Goal: Information Seeking & Learning: Learn about a topic

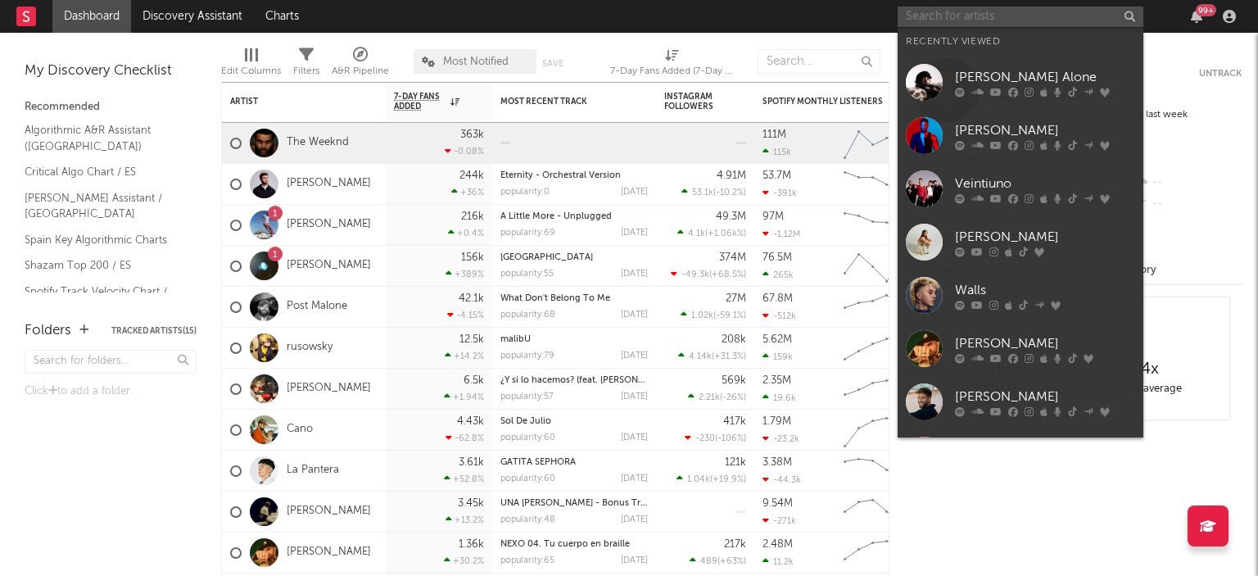
click at [960, 14] on input "text" at bounding box center [1020, 17] width 246 height 20
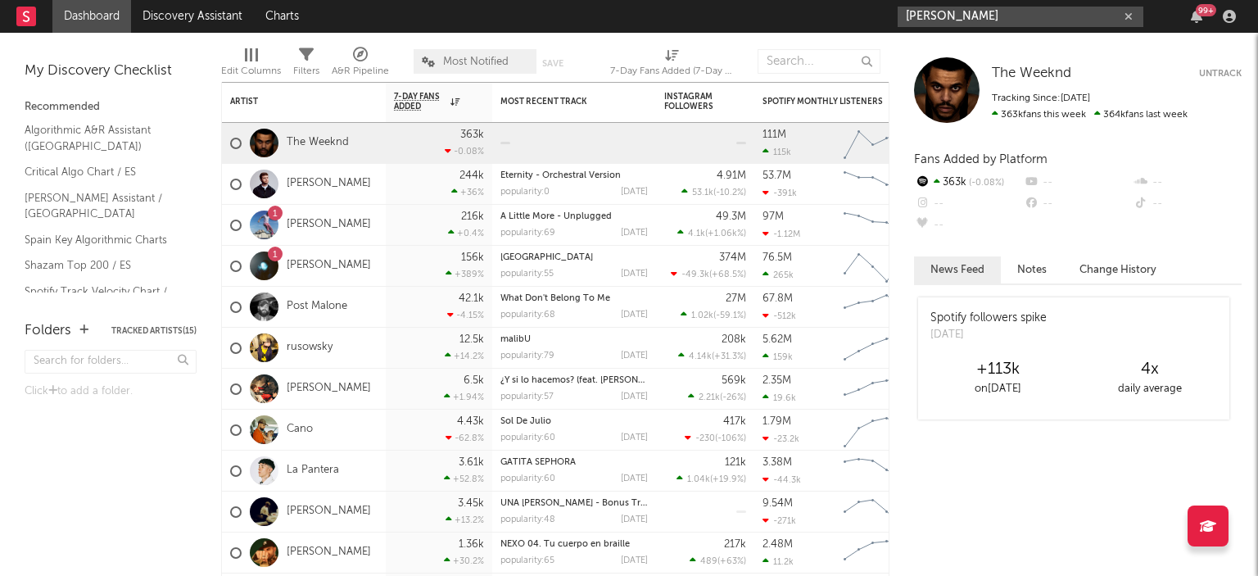
click at [999, 23] on input "[PERSON_NAME]" at bounding box center [1020, 17] width 246 height 20
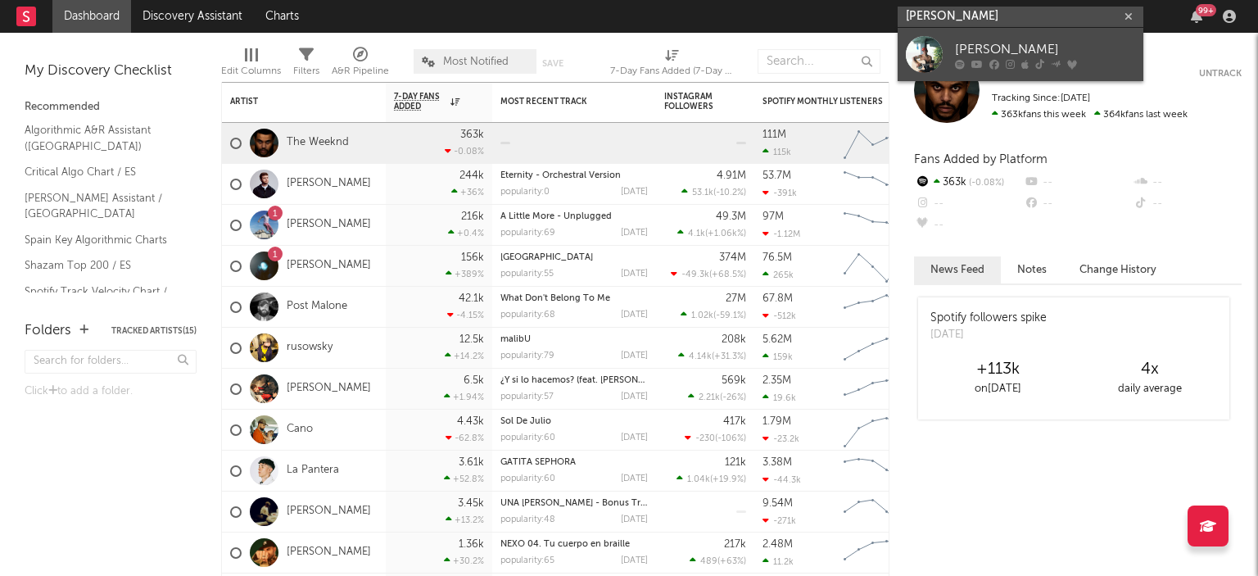
type input "[PERSON_NAME]"
click at [1000, 42] on div "[PERSON_NAME]" at bounding box center [1045, 49] width 180 height 20
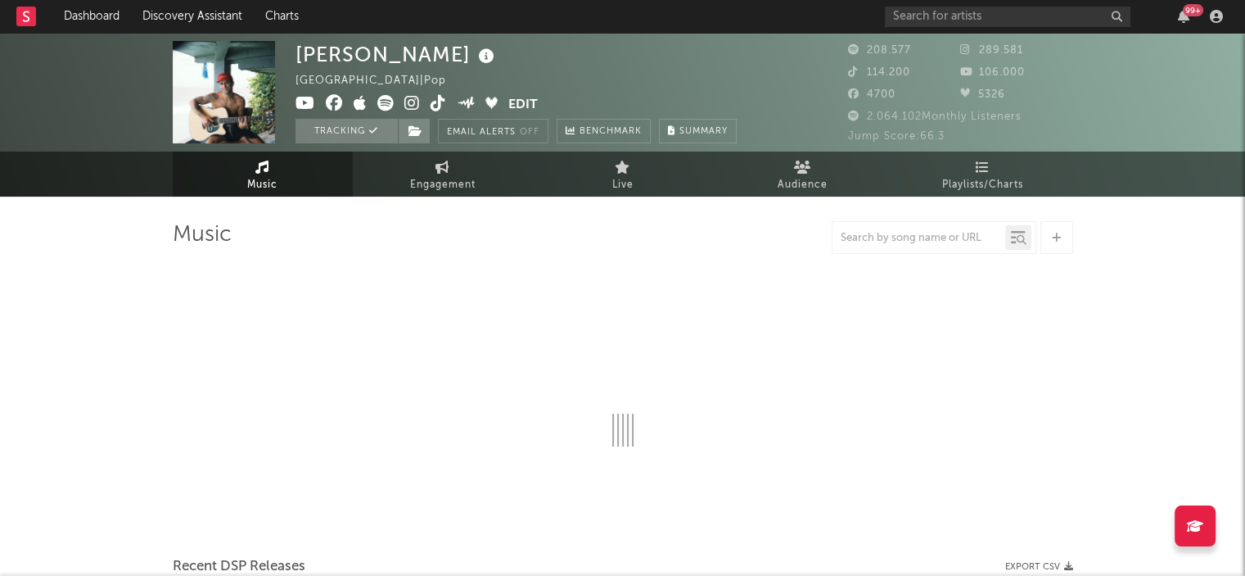
select select "6m"
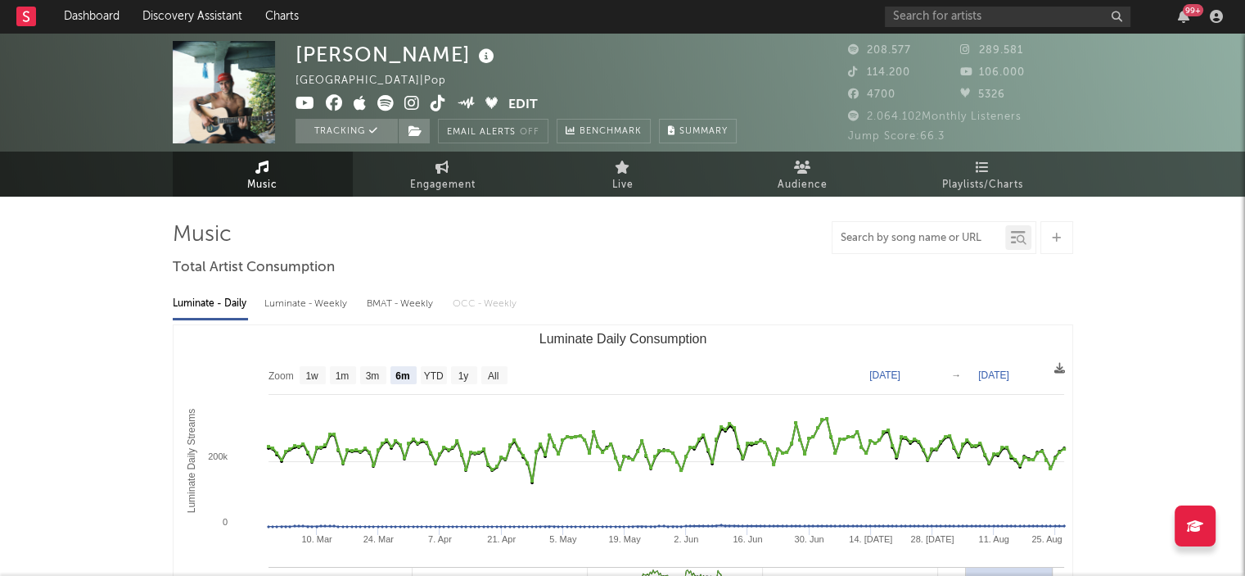
click at [887, 237] on input "text" at bounding box center [919, 238] width 173 height 13
type input "donde vamos"
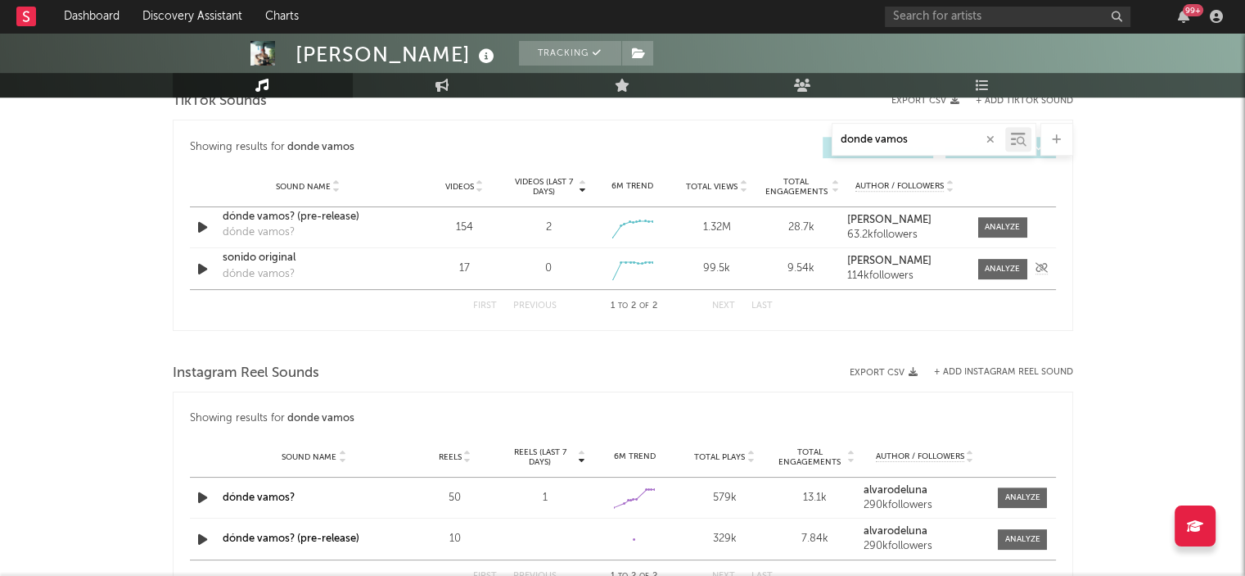
scroll to position [867, 0]
click at [947, 25] on input "text" at bounding box center [1008, 17] width 246 height 20
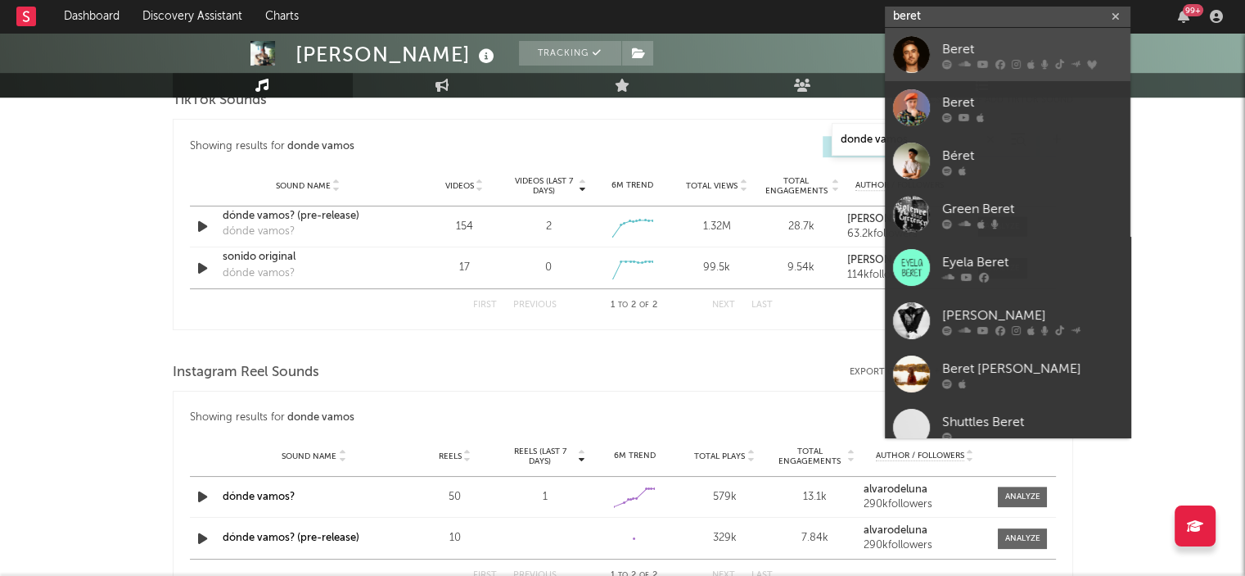
type input "beret"
click at [953, 54] on div "Beret" at bounding box center [1032, 49] width 180 height 20
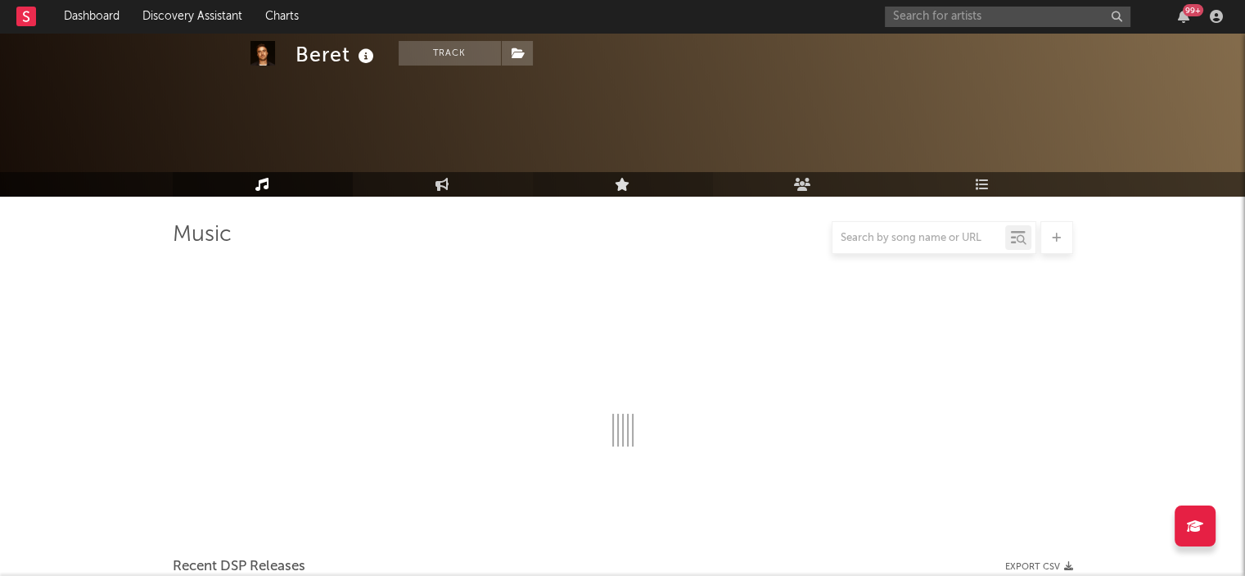
select select "6m"
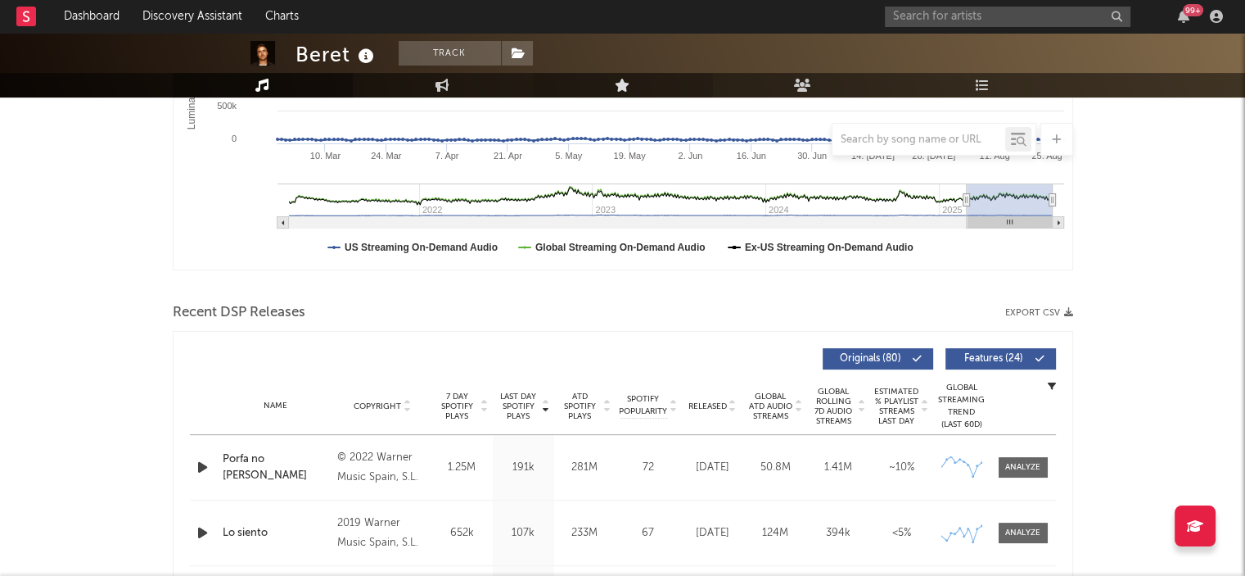
scroll to position [425, 0]
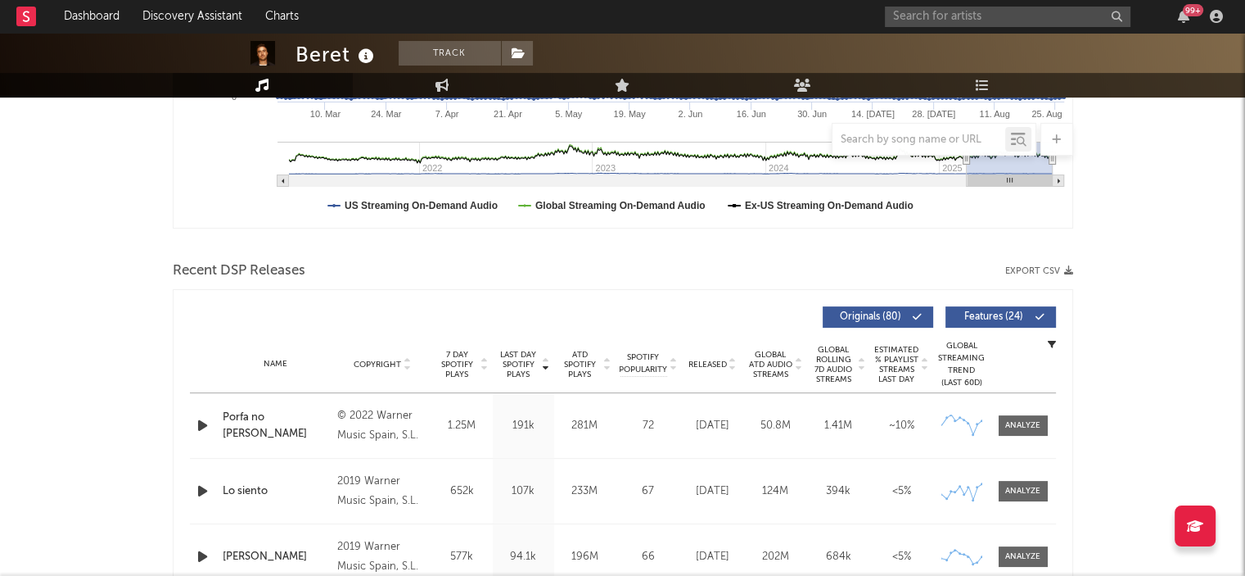
click at [937, 127] on div at bounding box center [934, 139] width 205 height 33
click at [912, 140] on input "text" at bounding box center [919, 139] width 173 height 13
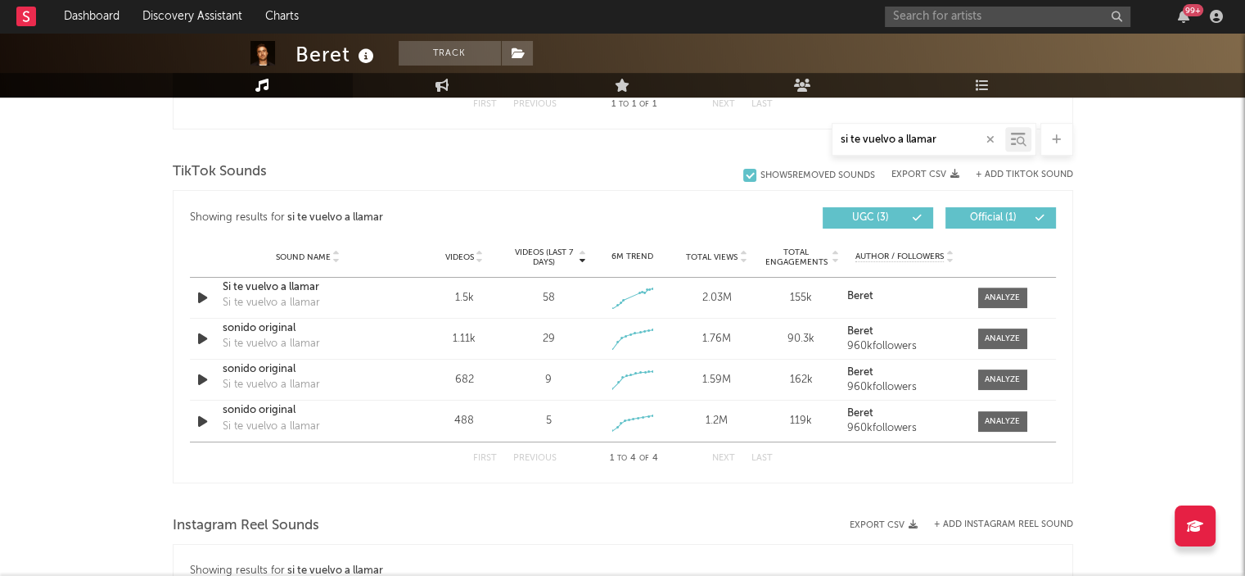
scroll to position [791, 0]
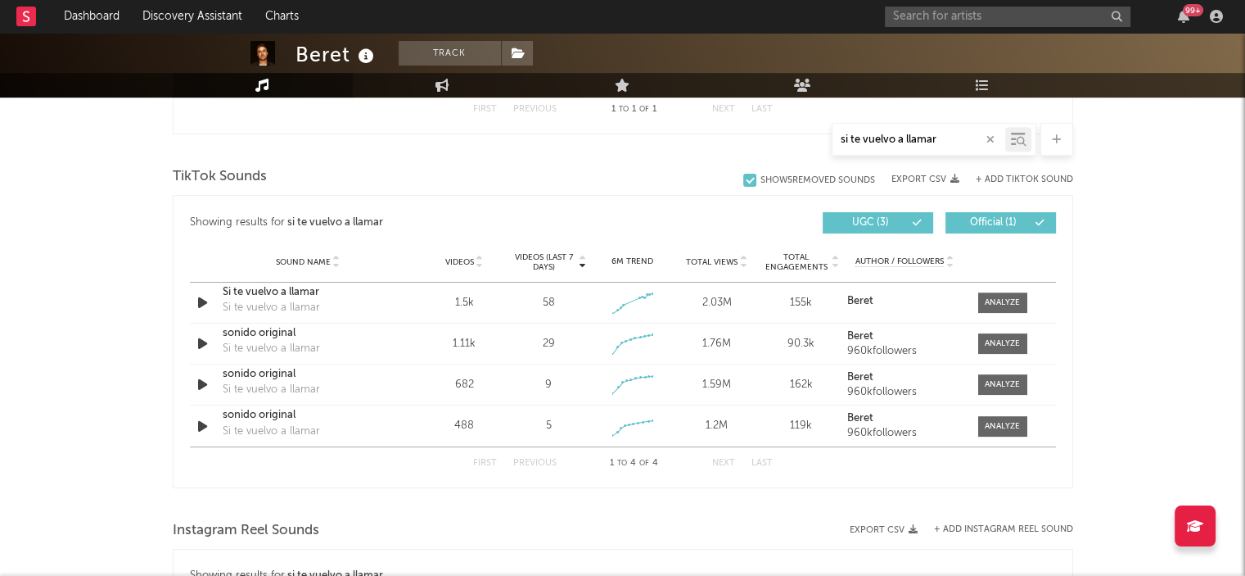
drag, startPoint x: 937, startPoint y: 138, endPoint x: 824, endPoint y: 140, distance: 113.0
drag, startPoint x: 824, startPoint y: 140, endPoint x: 937, endPoint y: 130, distance: 113.4
click at [937, 130] on div "si te vuelvo a llamar" at bounding box center [919, 139] width 173 height 20
drag, startPoint x: 942, startPoint y: 142, endPoint x: 836, endPoint y: 151, distance: 106.8
click at [836, 151] on div "si te vuelvo a llamar" at bounding box center [934, 139] width 205 height 33
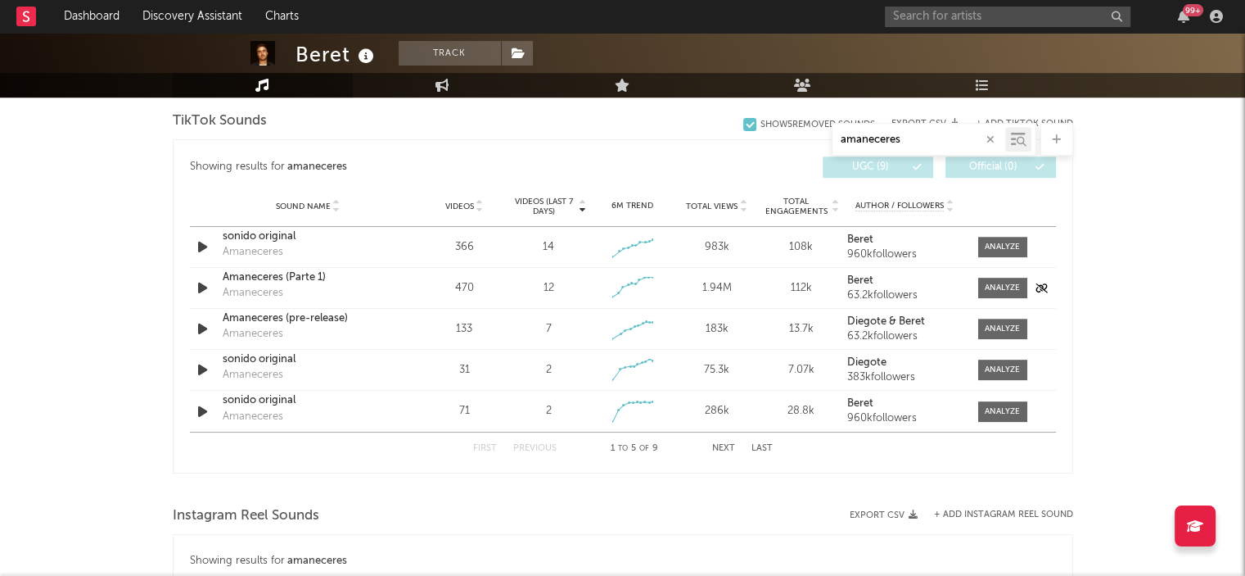
scroll to position [845, 0]
click at [727, 450] on button "Next" at bounding box center [723, 449] width 23 height 9
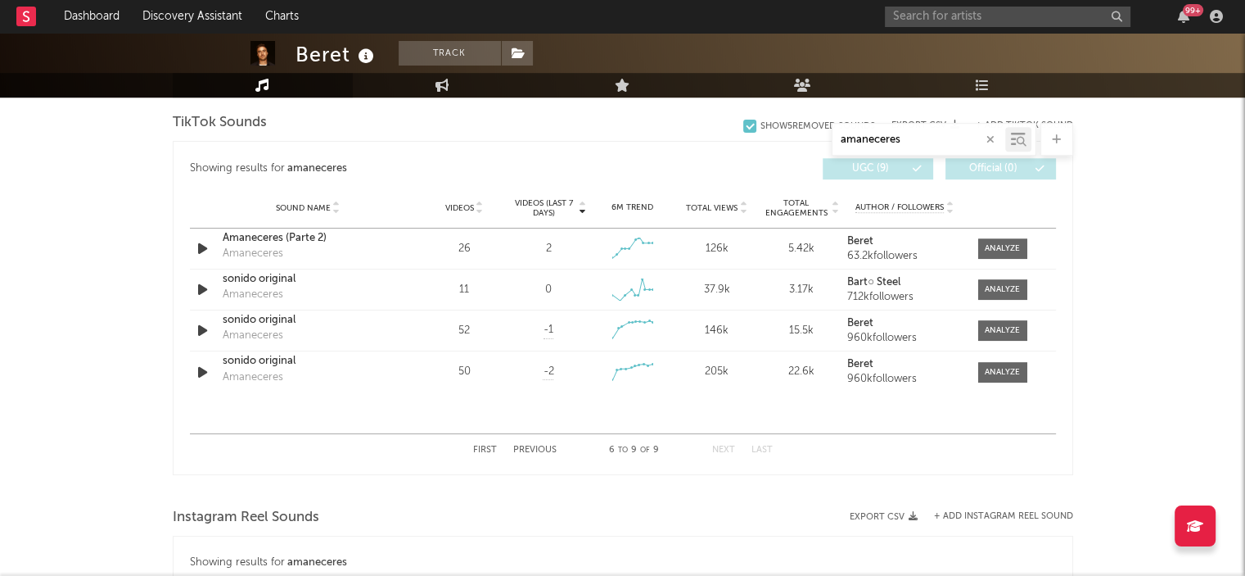
type input "amaneceres"
click at [525, 449] on button "Previous" at bounding box center [534, 449] width 43 height 9
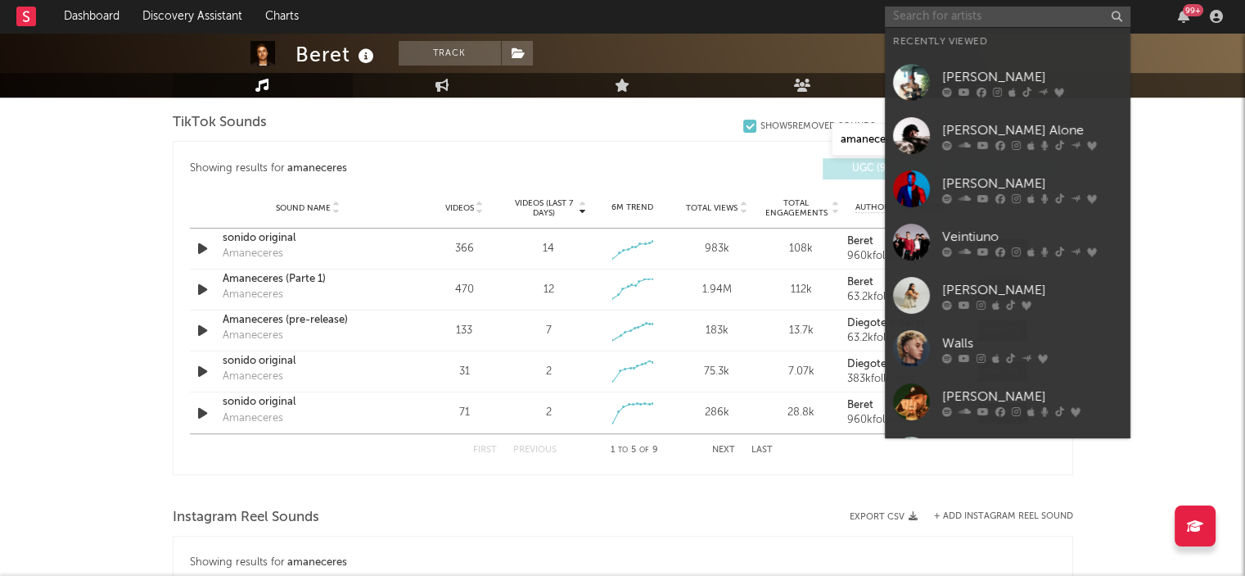
click at [974, 15] on input "text" at bounding box center [1008, 17] width 246 height 20
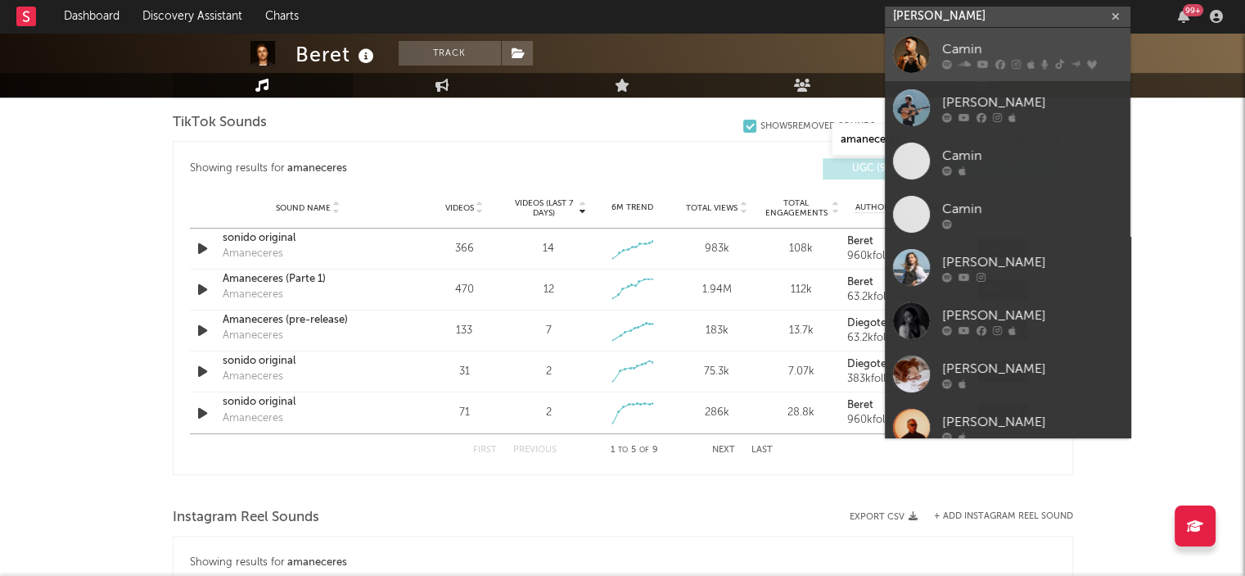
type input "[PERSON_NAME]"
click at [946, 52] on div "Camin" at bounding box center [1032, 49] width 180 height 20
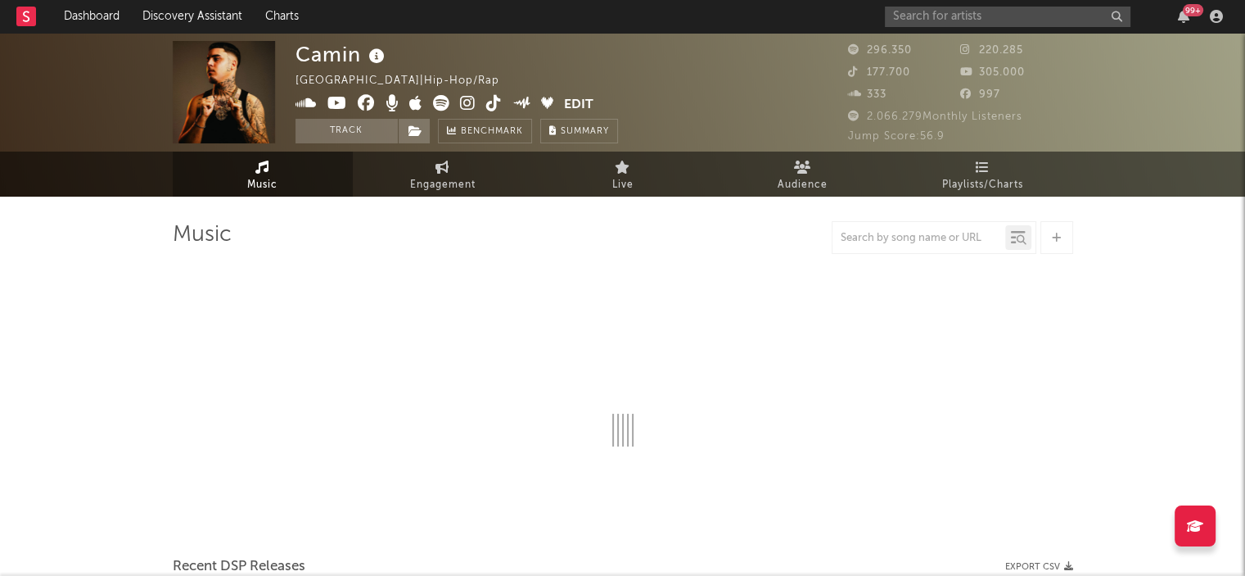
click at [925, 249] on div at bounding box center [934, 237] width 205 height 33
click at [911, 233] on input "text" at bounding box center [919, 238] width 173 height 13
type input "brasileño"
select select "6m"
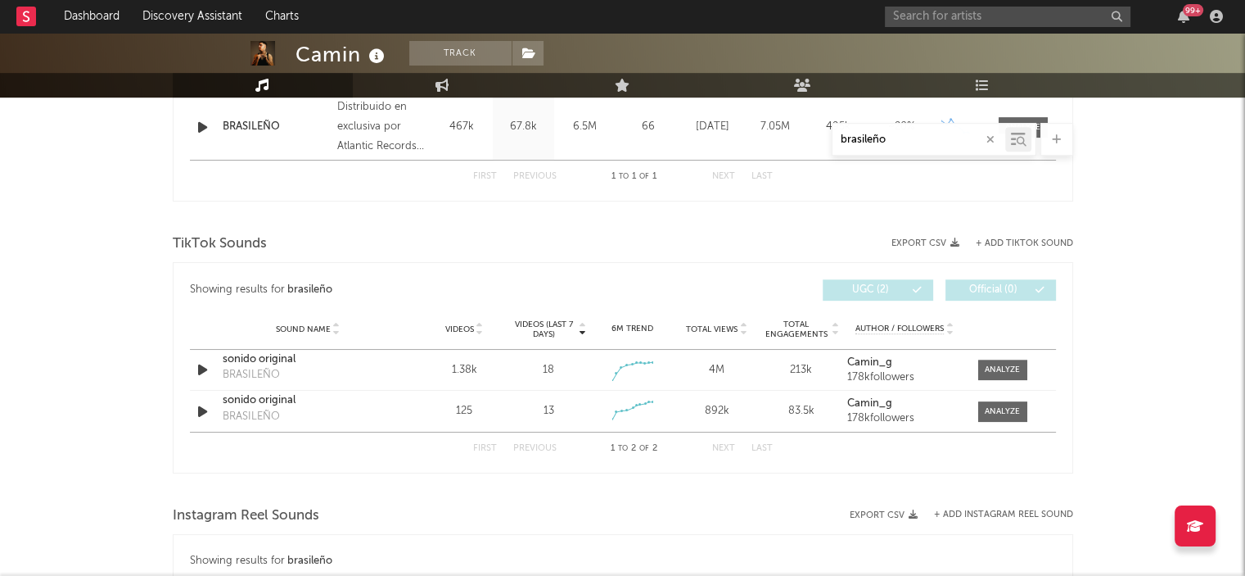
scroll to position [789, 0]
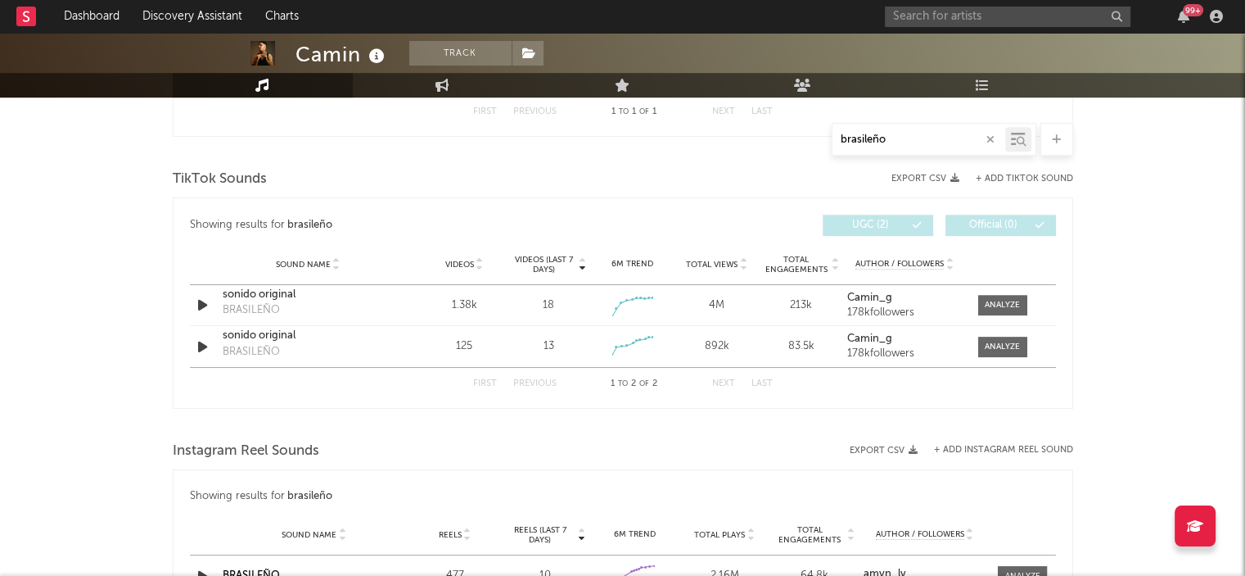
type input "brasileño"
click at [943, 14] on input "text" at bounding box center [1008, 17] width 246 height 20
click at [943, 16] on input "[PERSON_NAME]" at bounding box center [1008, 17] width 246 height 20
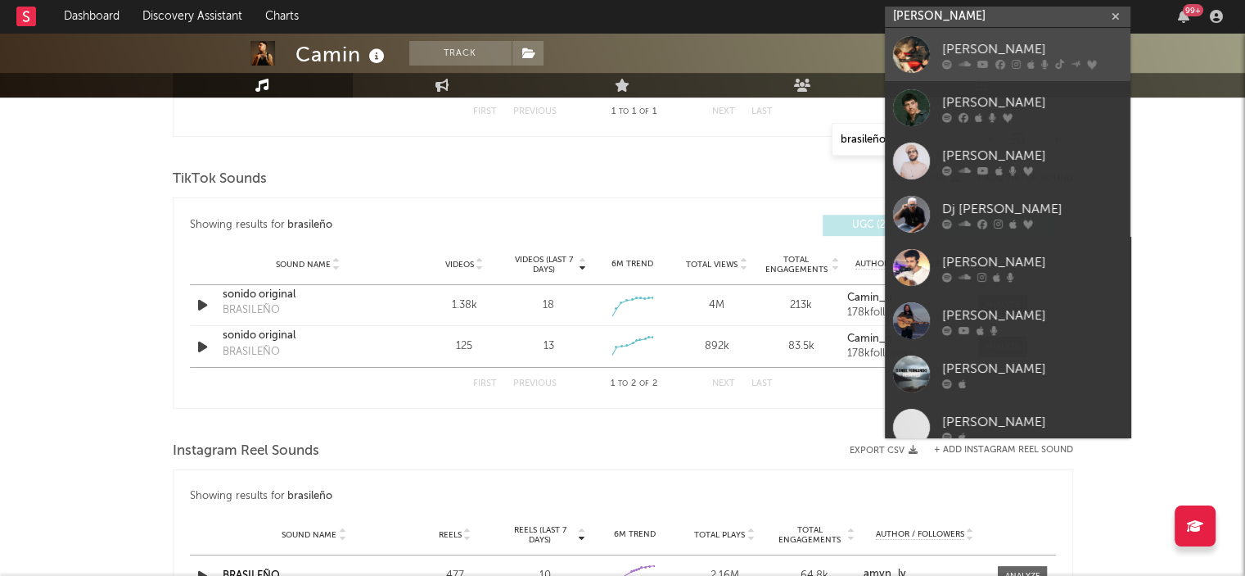
type input "[PERSON_NAME]"
click at [948, 44] on div "[PERSON_NAME]" at bounding box center [1032, 49] width 180 height 20
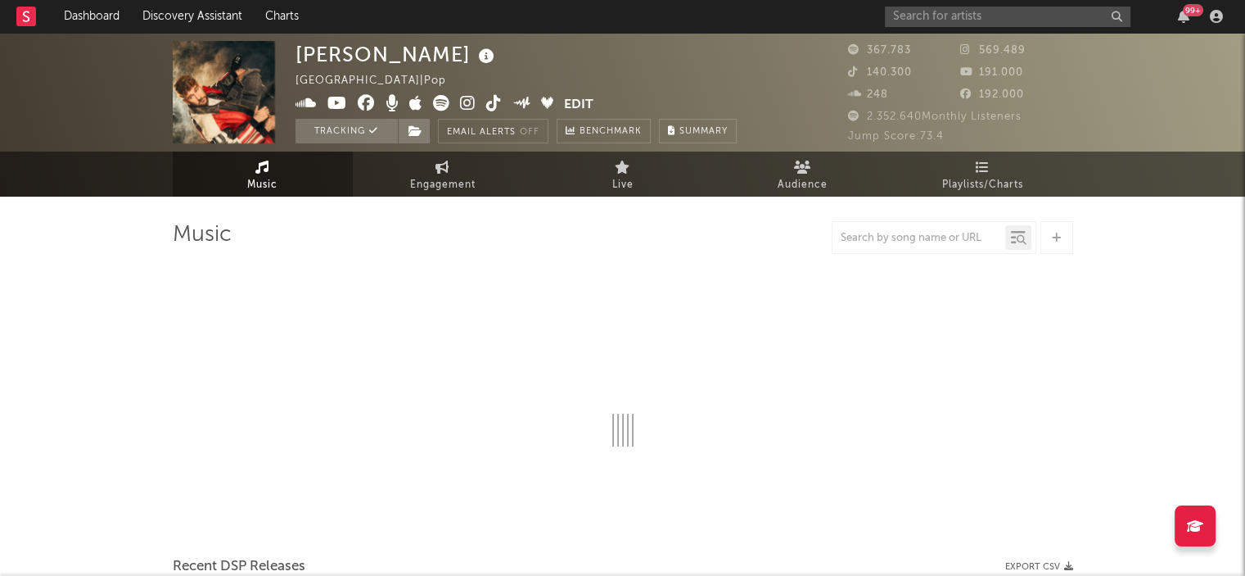
select select "6m"
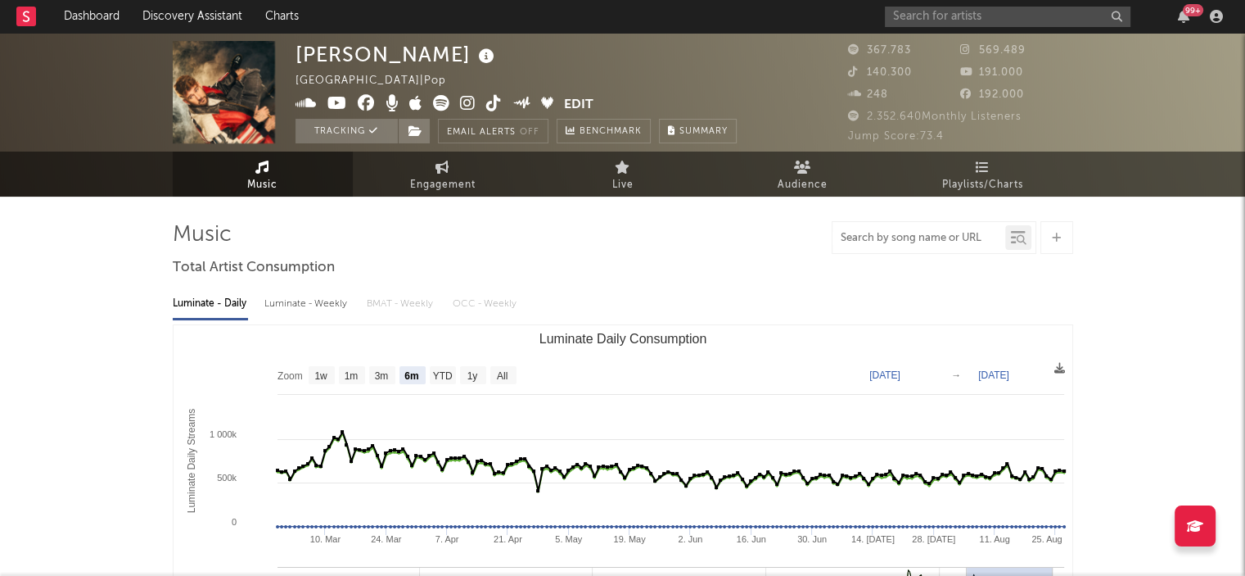
click at [893, 236] on input "text" at bounding box center [919, 238] width 173 height 13
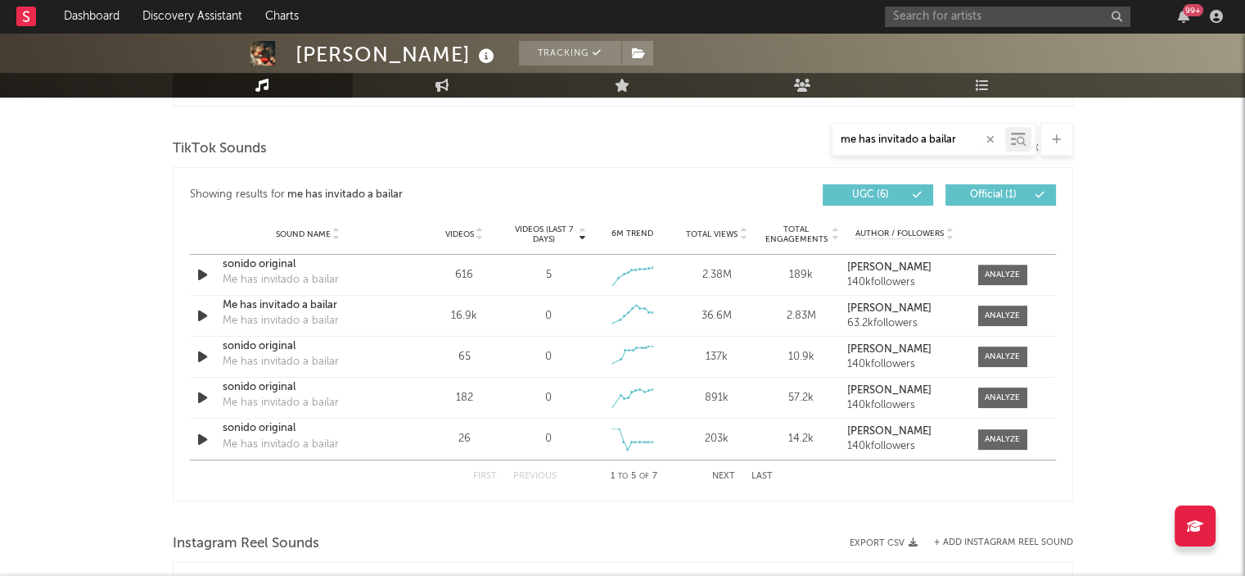
scroll to position [818, 0]
click at [724, 477] on button "Next" at bounding box center [723, 476] width 23 height 9
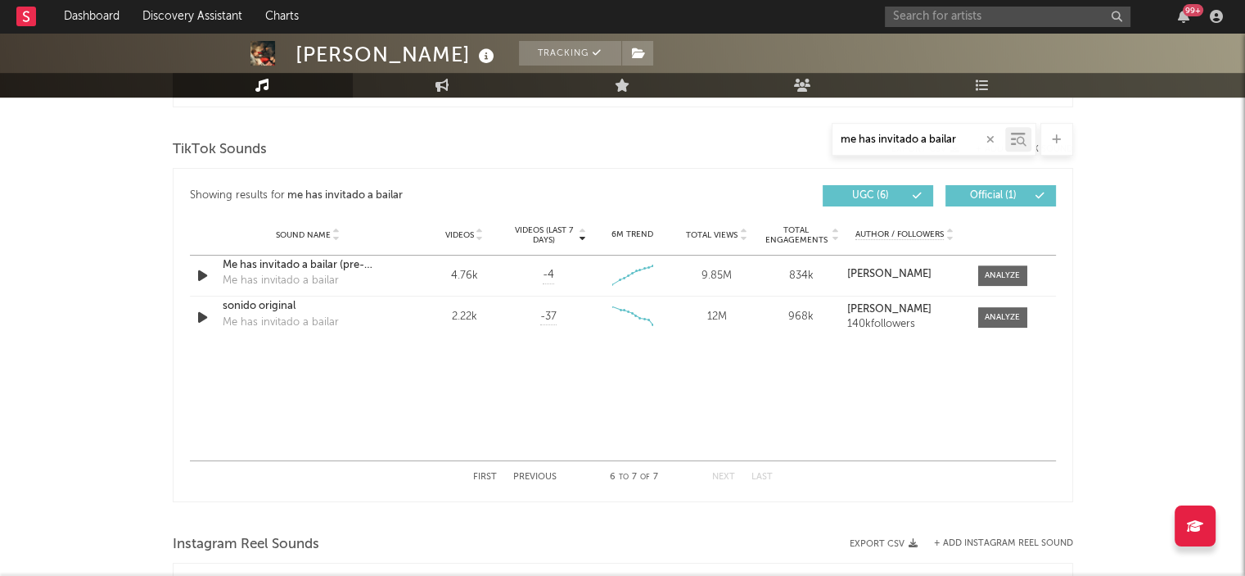
click at [534, 477] on button "Previous" at bounding box center [534, 476] width 43 height 9
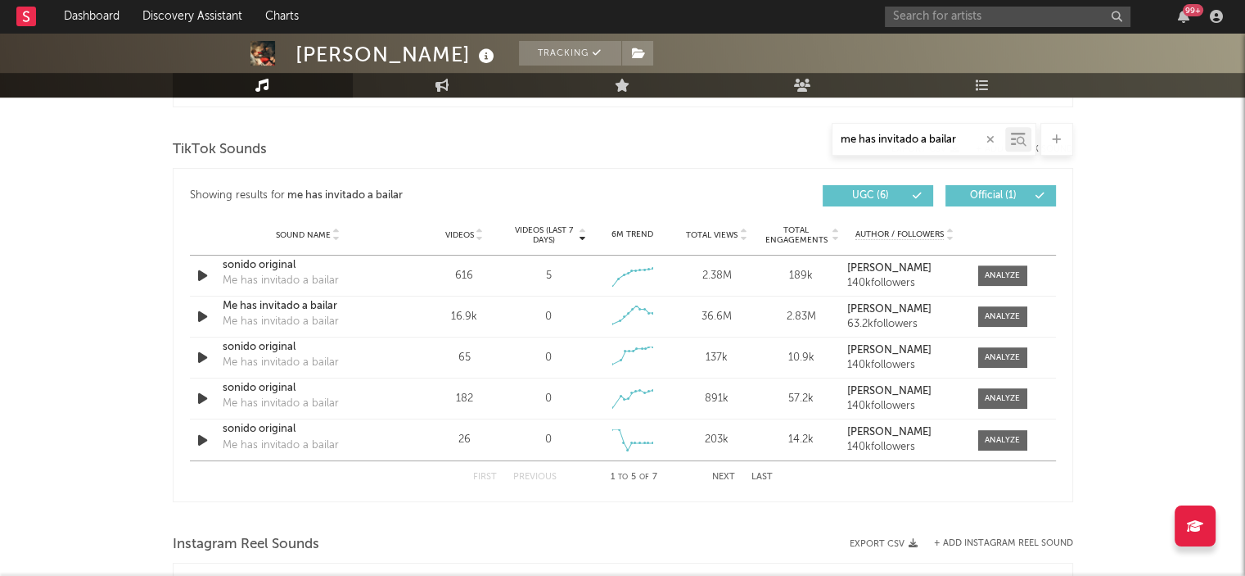
drag, startPoint x: 956, startPoint y: 136, endPoint x: 783, endPoint y: 126, distance: 173.9
drag, startPoint x: 783, startPoint y: 126, endPoint x: 711, endPoint y: 157, distance: 78.5
click at [711, 157] on div "TikTok Sounds" at bounding box center [623, 150] width 901 height 28
click at [908, 141] on input "me has invitado a bailar" at bounding box center [919, 139] width 173 height 13
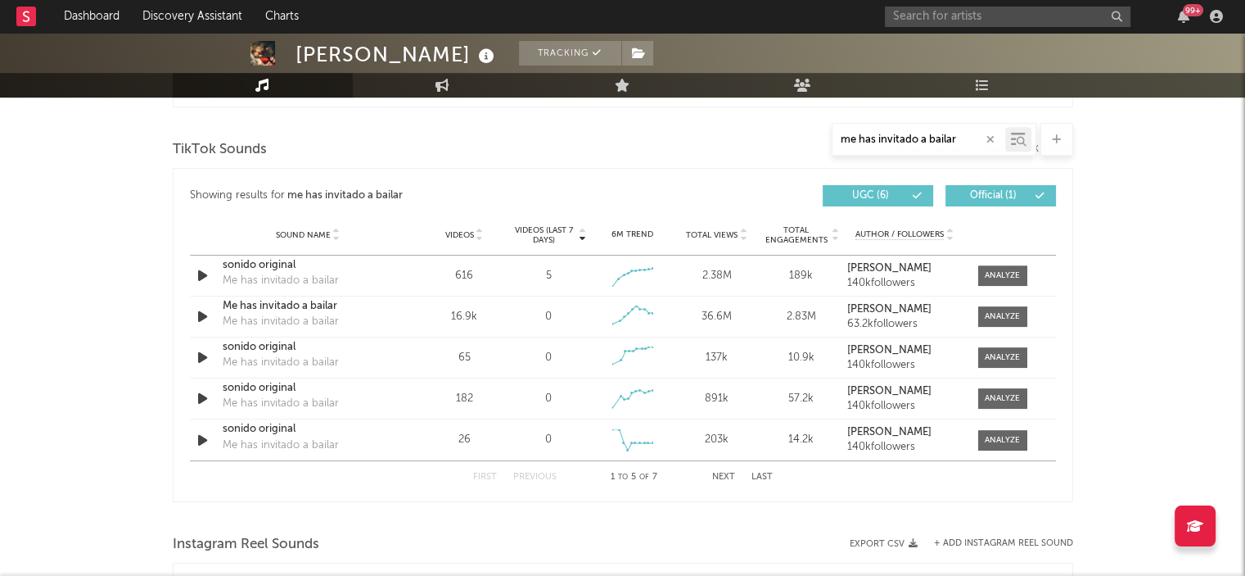
click at [908, 141] on input "me has invitado a bailar" at bounding box center [919, 139] width 173 height 13
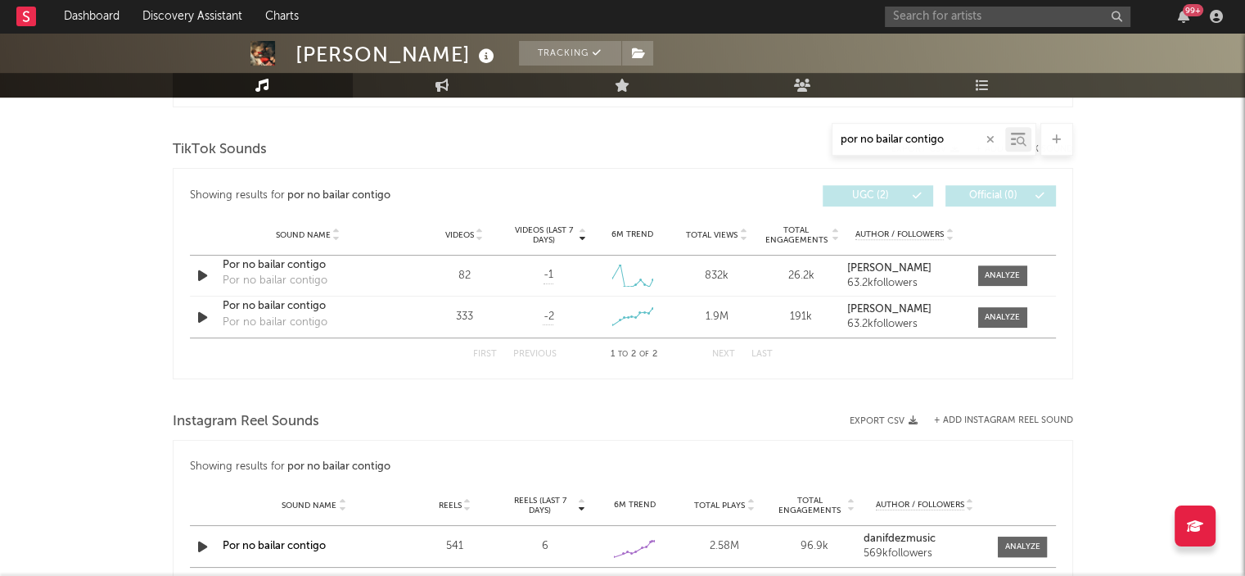
type input "por no bailar contigo"
click at [969, 12] on input "text" at bounding box center [1008, 17] width 246 height 20
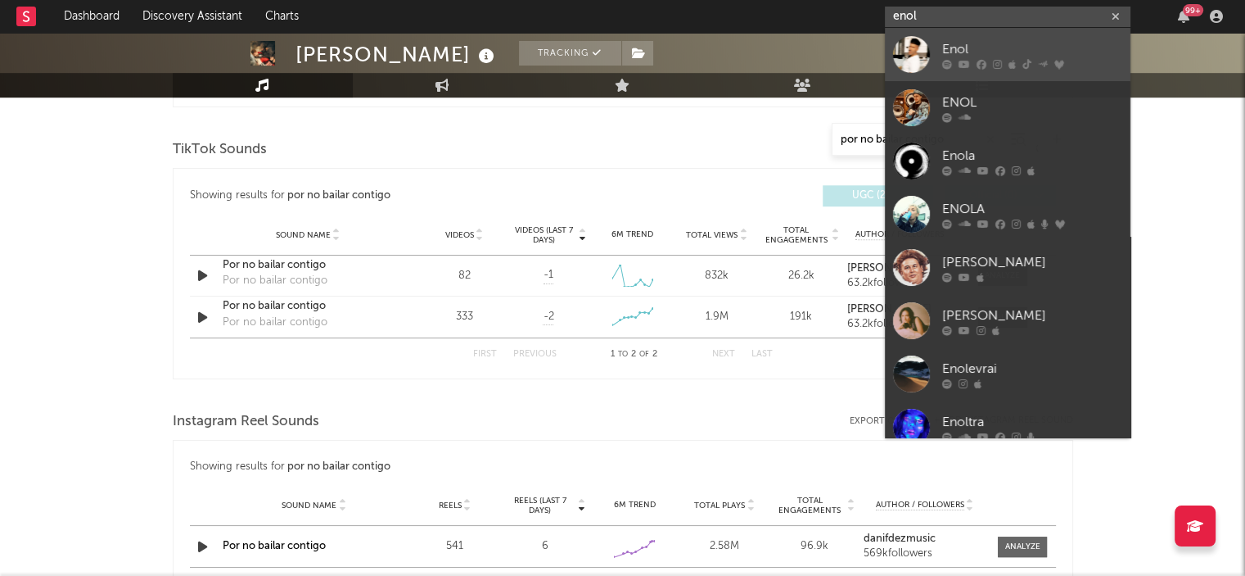
type input "enol"
click at [931, 47] on link "Enol" at bounding box center [1008, 54] width 246 height 53
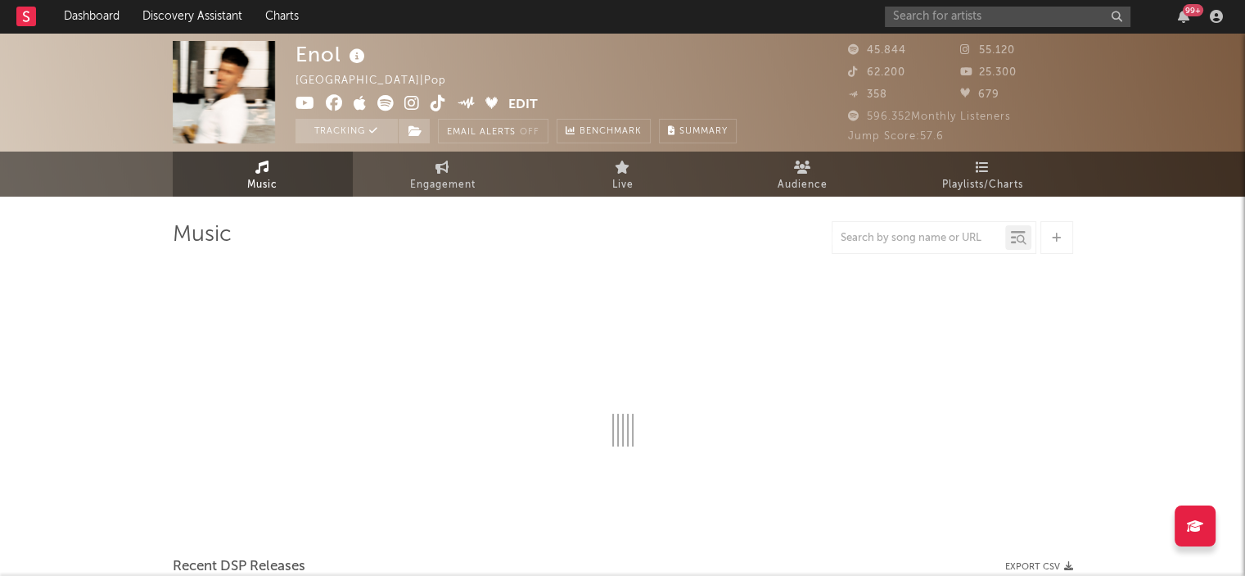
click at [894, 245] on div at bounding box center [919, 238] width 173 height 20
click at [900, 241] on input "text" at bounding box center [919, 238] width 173 height 13
type input "un beso a la mitad"
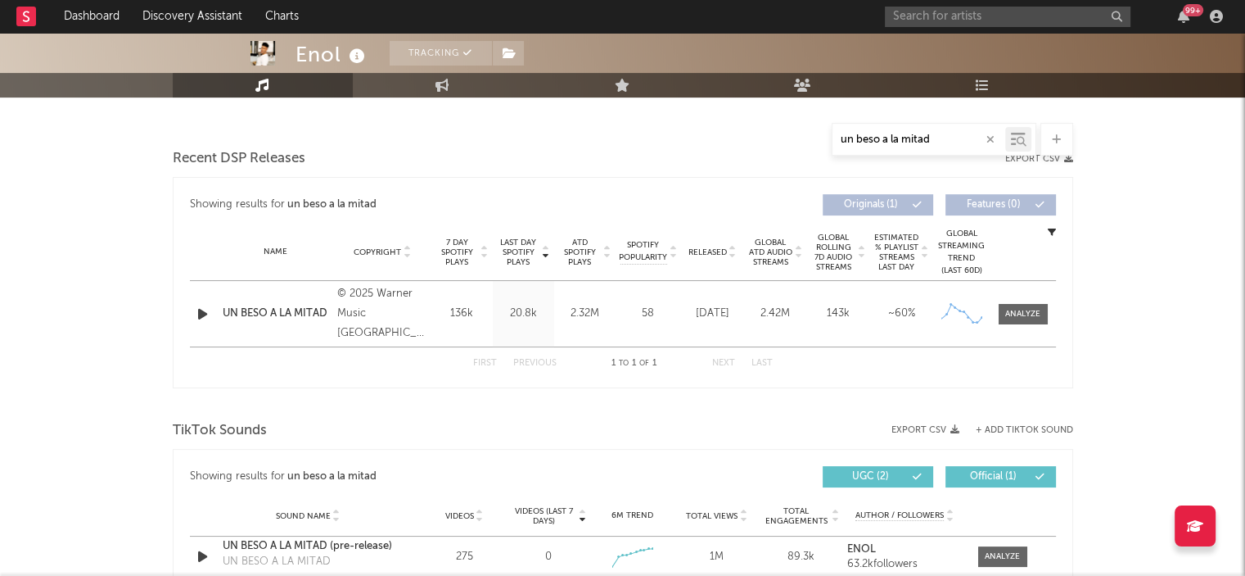
select select "6m"
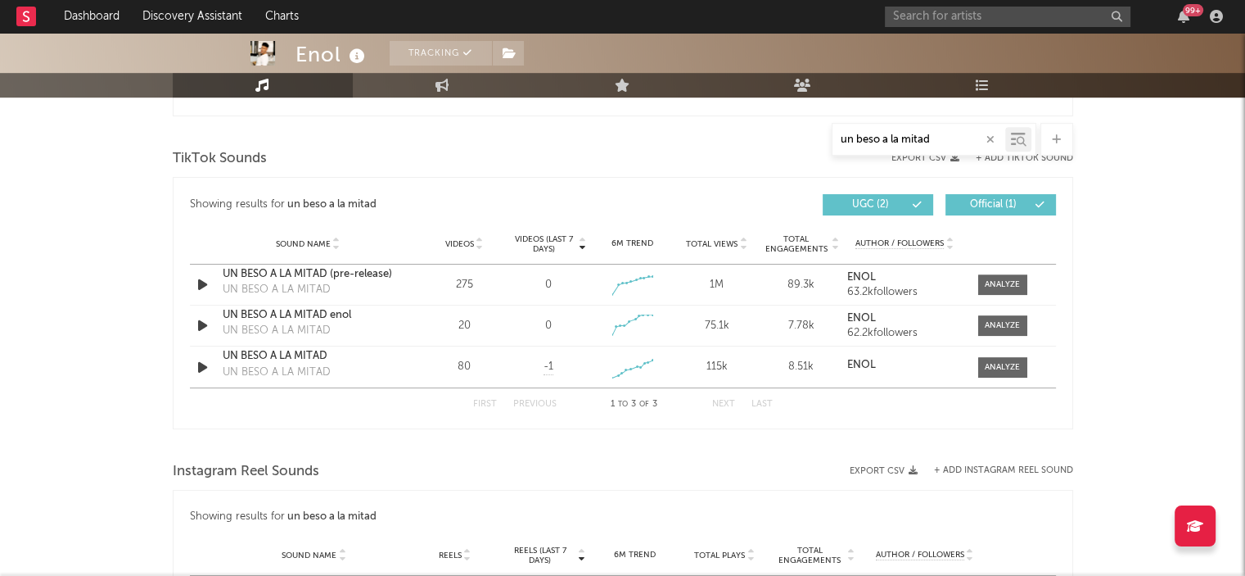
scroll to position [819, 0]
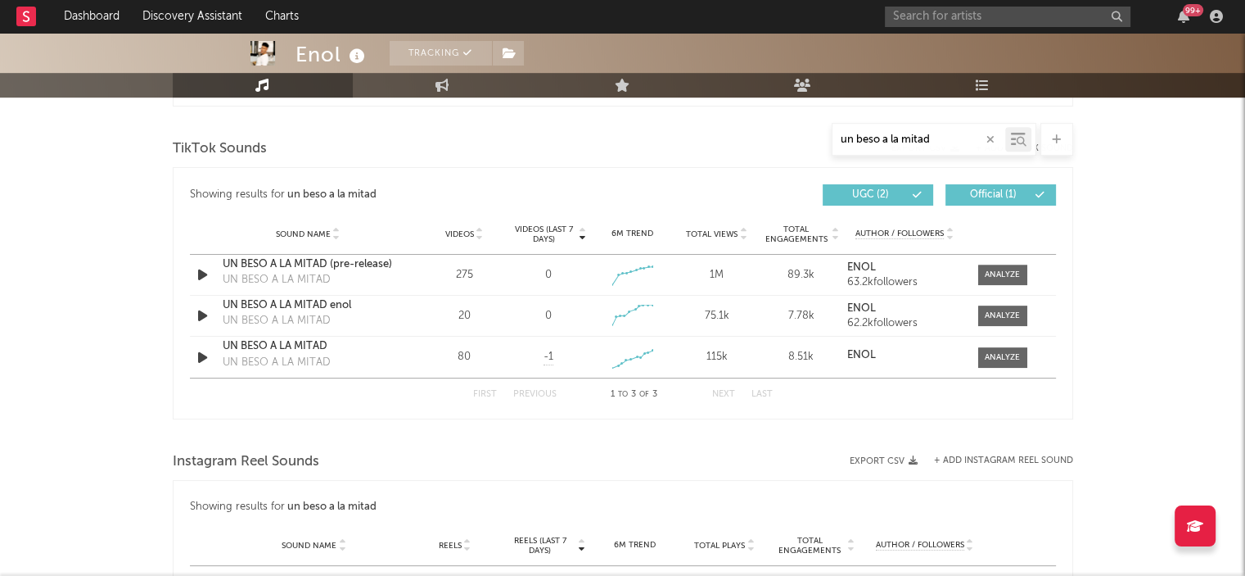
type input "un beso a la mitad"
click at [1015, 18] on input "text" at bounding box center [1008, 17] width 246 height 20
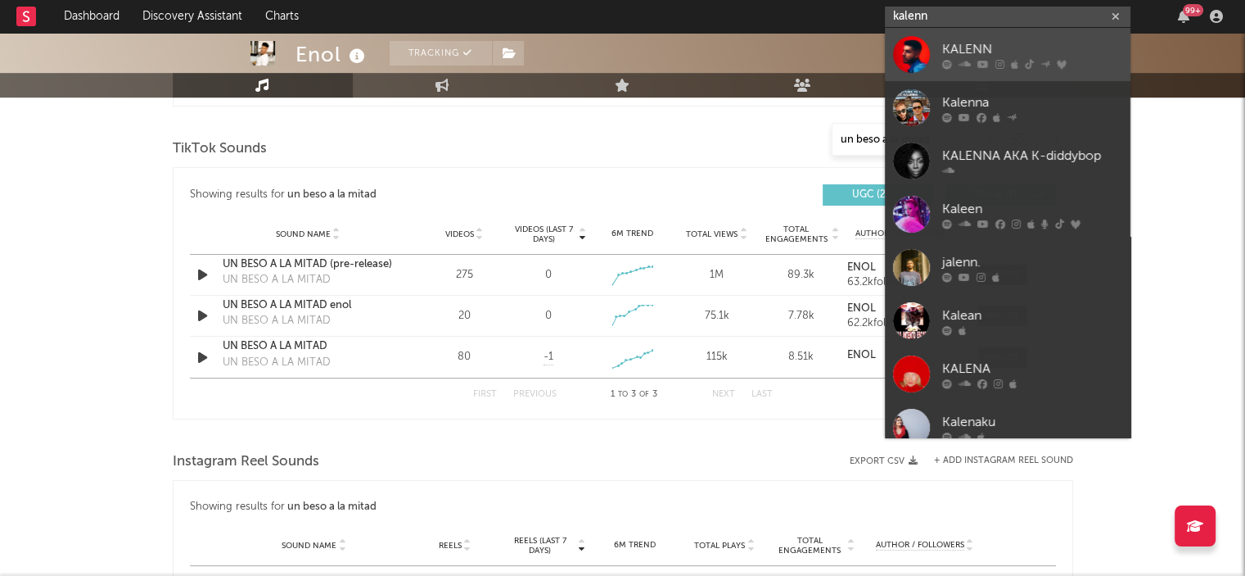
type input "kalenn"
click at [978, 29] on link "KALENN" at bounding box center [1008, 54] width 246 height 53
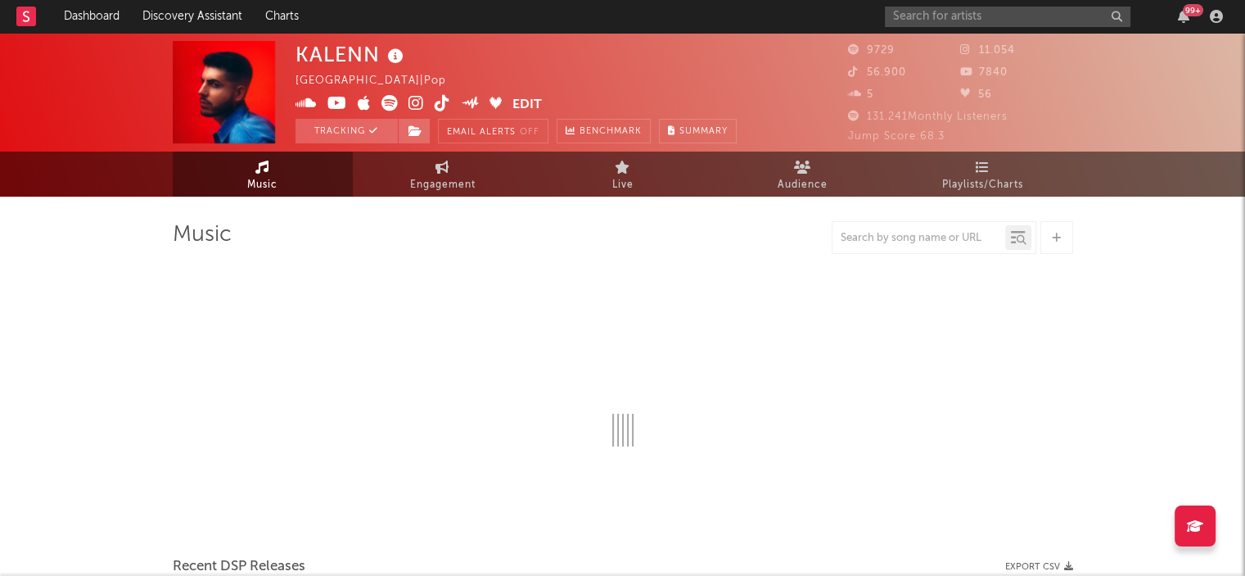
select select "6m"
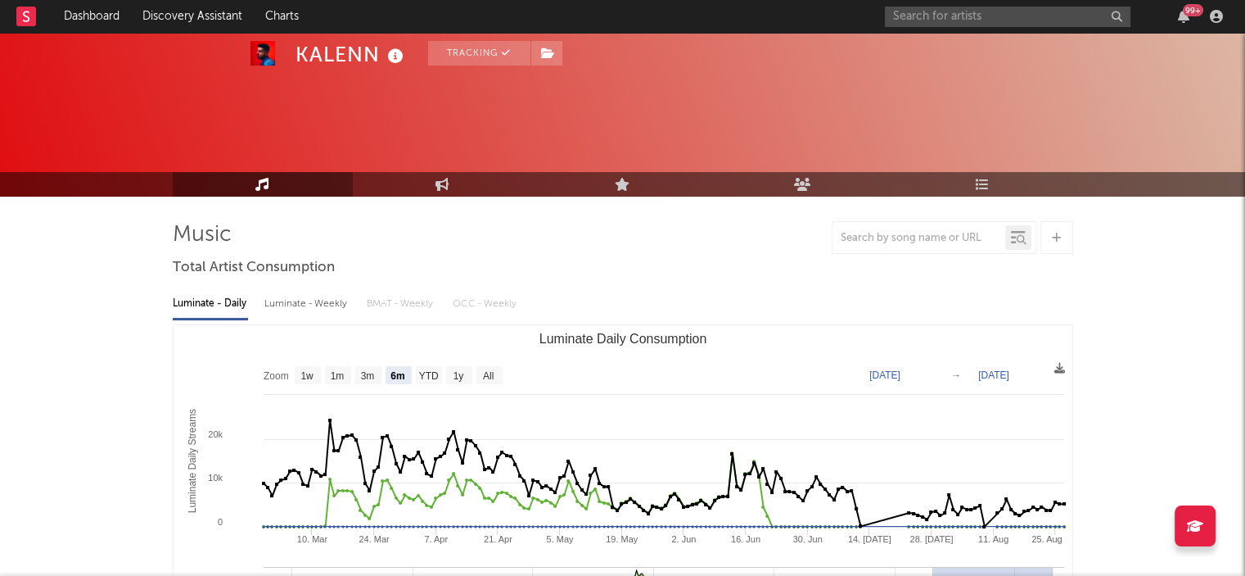
scroll to position [88, 0]
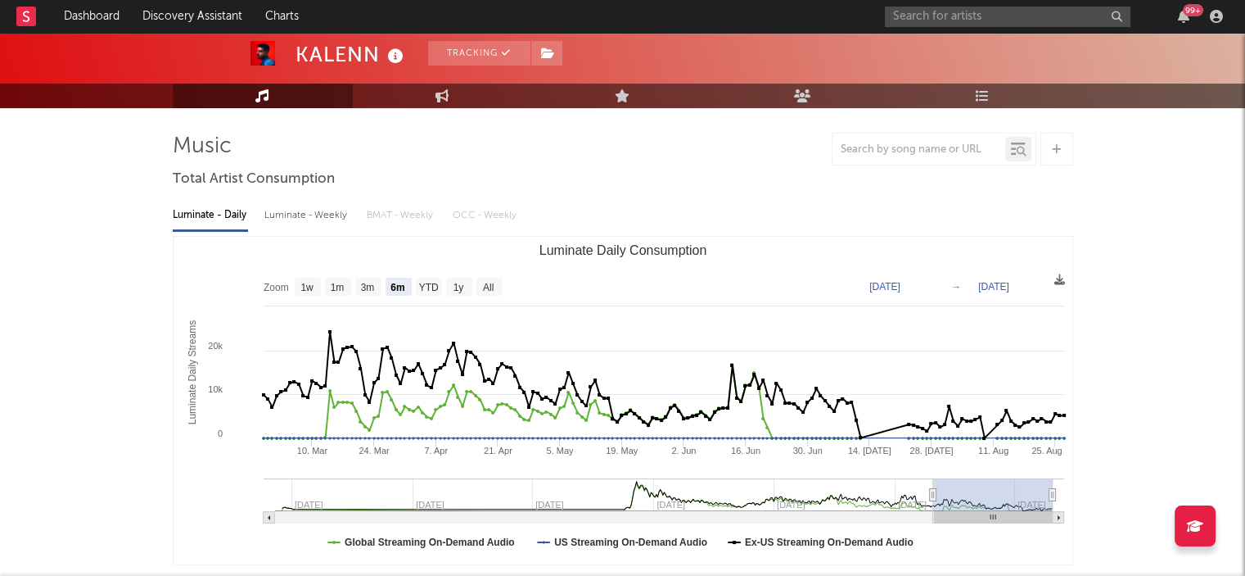
click at [887, 161] on div at bounding box center [934, 149] width 205 height 33
click at [891, 158] on div at bounding box center [919, 149] width 173 height 20
click at [899, 150] on input "text" at bounding box center [919, 149] width 173 height 13
type input "b"
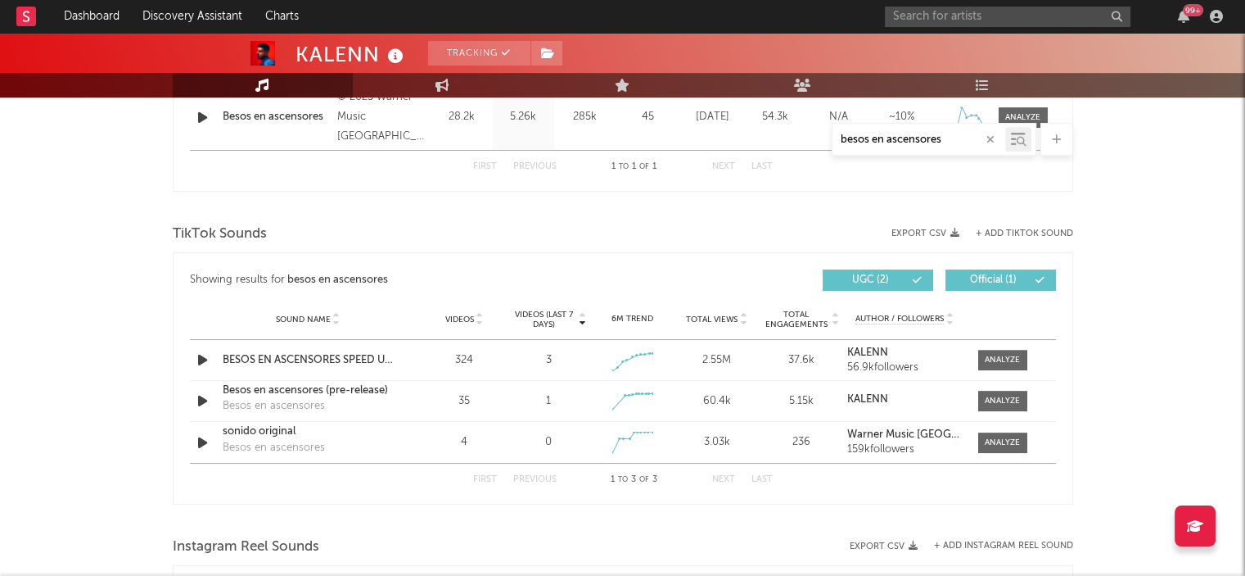
scroll to position [769, 0]
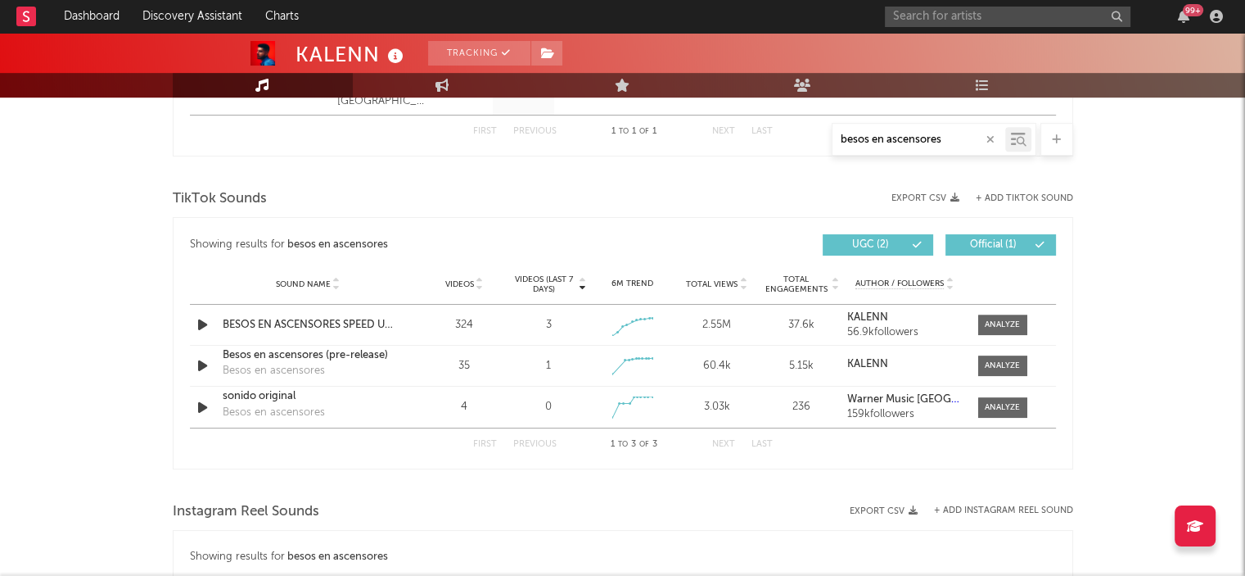
type input "besos en ascensores"
click at [962, 19] on input "text" at bounding box center [1008, 17] width 246 height 20
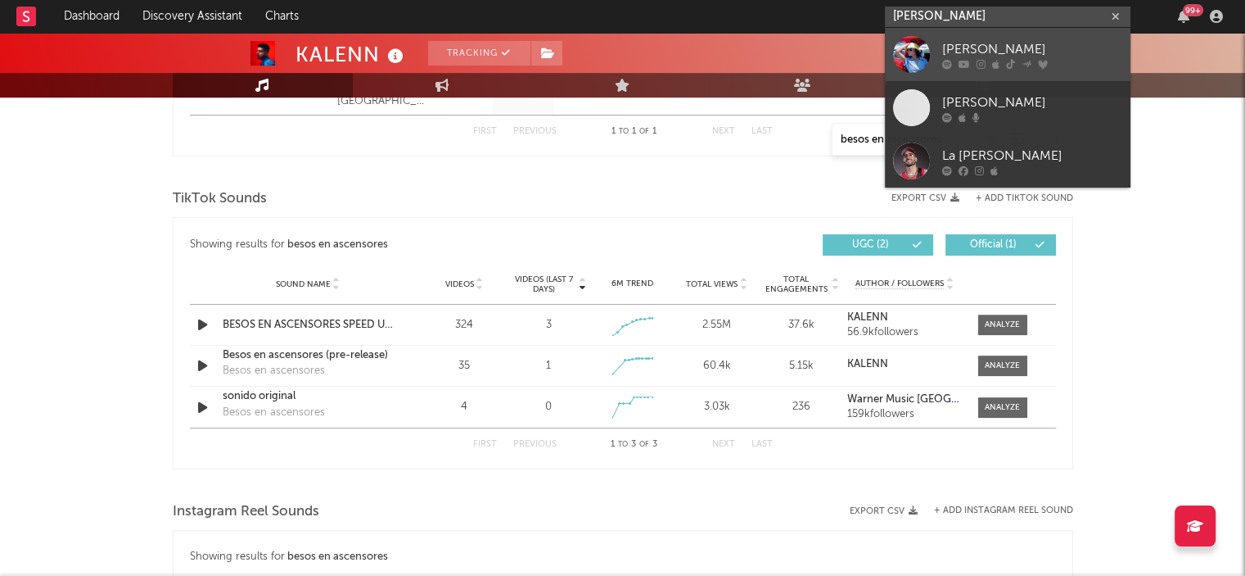
type input "[PERSON_NAME]"
click at [960, 38] on link "[PERSON_NAME]" at bounding box center [1008, 54] width 246 height 53
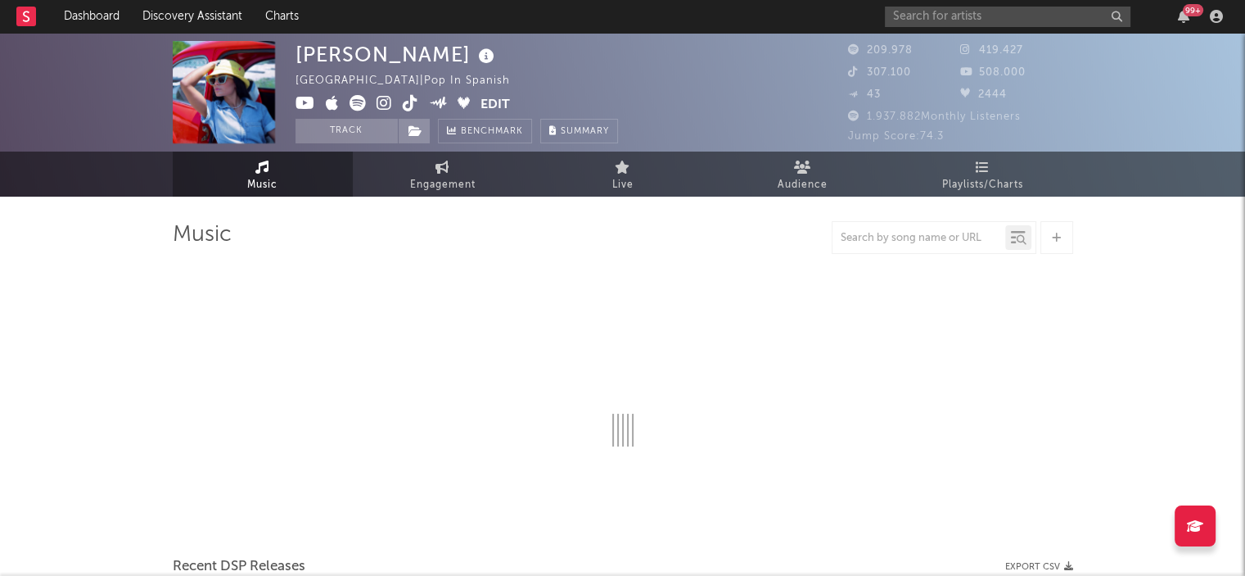
select select "6m"
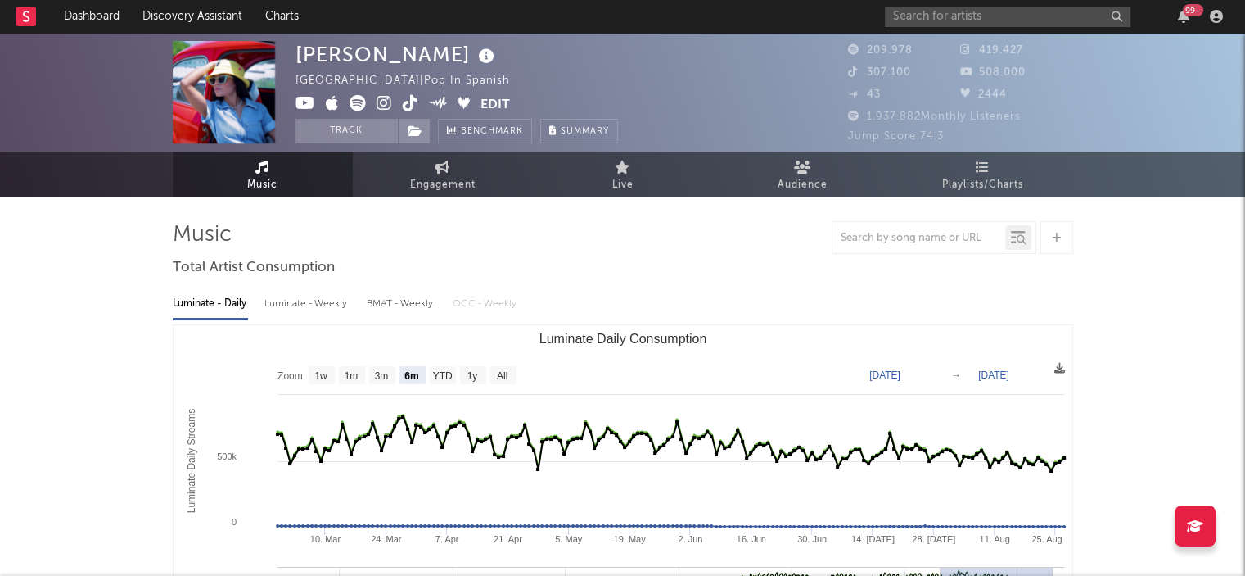
click at [908, 246] on div at bounding box center [919, 238] width 173 height 20
click at [912, 237] on input "text" at bounding box center [919, 238] width 173 height 13
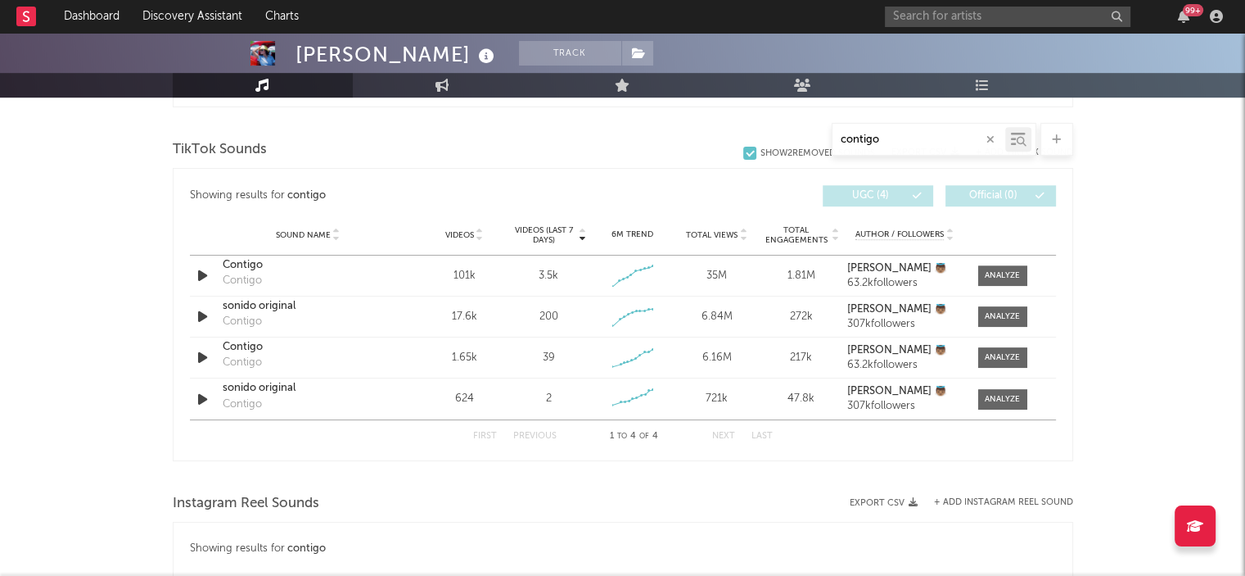
scroll to position [817, 0]
drag, startPoint x: 886, startPoint y: 147, endPoint x: 802, endPoint y: 133, distance: 84.7
click at [802, 133] on div "contigo" at bounding box center [623, 139] width 901 height 33
click at [883, 135] on input "contigo" at bounding box center [919, 139] width 173 height 13
type input "c"
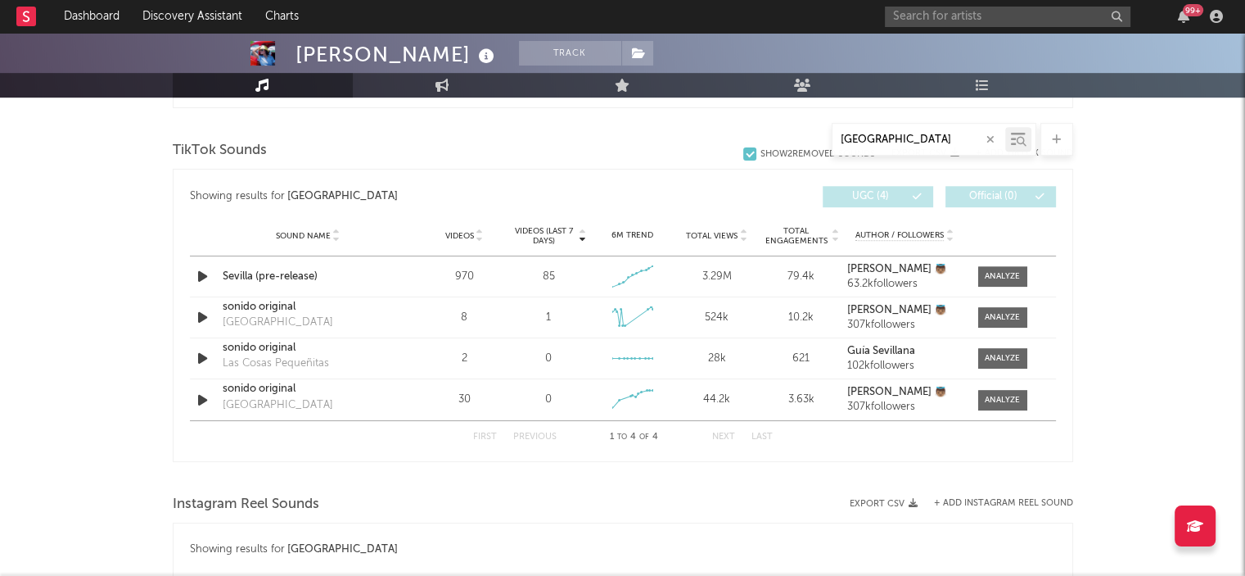
type input "[GEOGRAPHIC_DATA]"
click at [987, 25] on input "text" at bounding box center [1008, 17] width 246 height 20
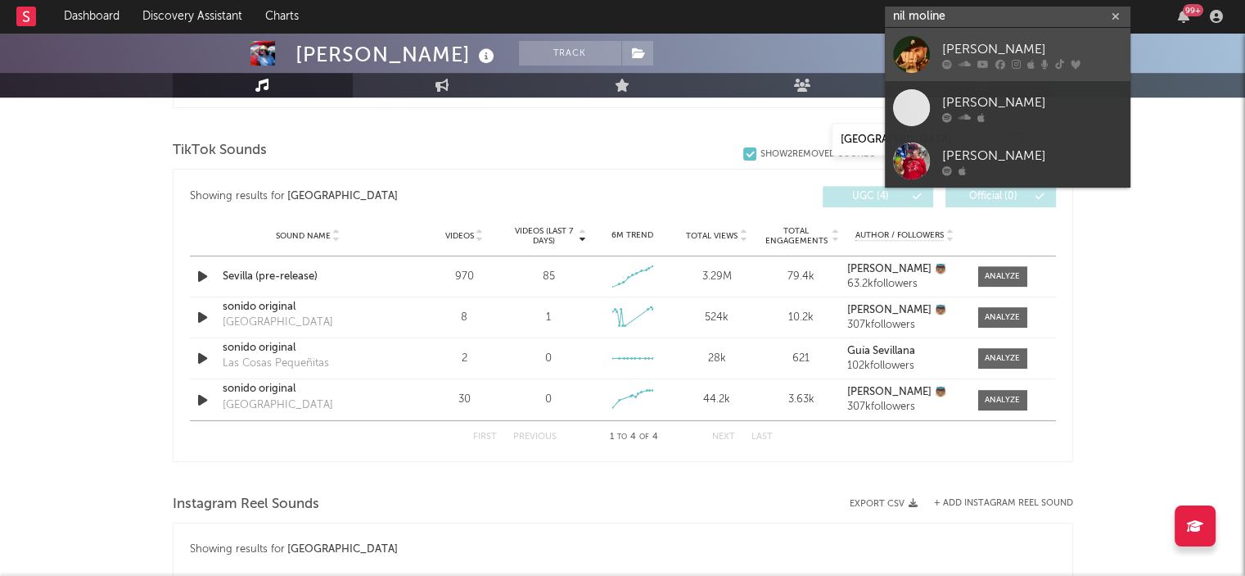
type input "nil moline"
click at [979, 52] on div "[PERSON_NAME]" at bounding box center [1032, 49] width 180 height 20
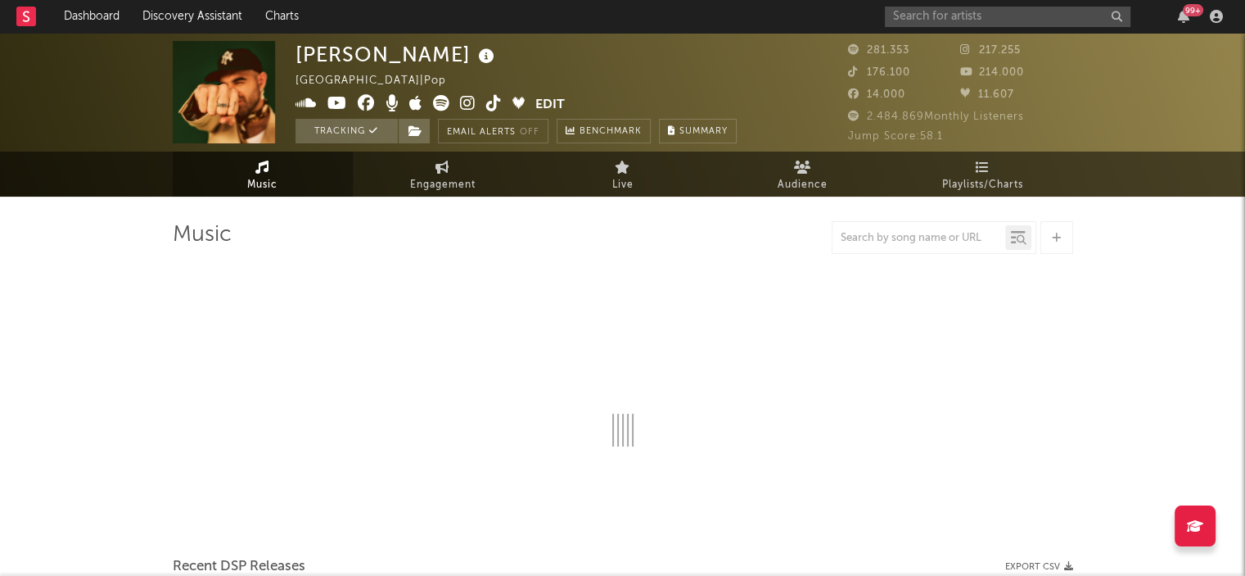
select select "6m"
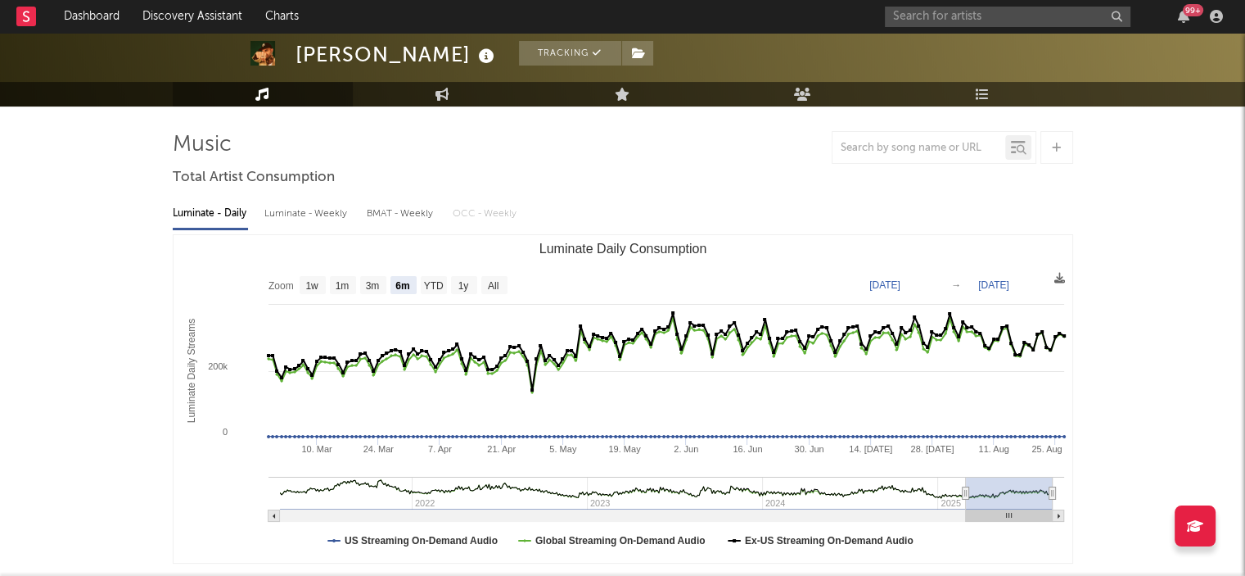
scroll to position [91, 0]
click at [883, 150] on input "text" at bounding box center [919, 147] width 173 height 13
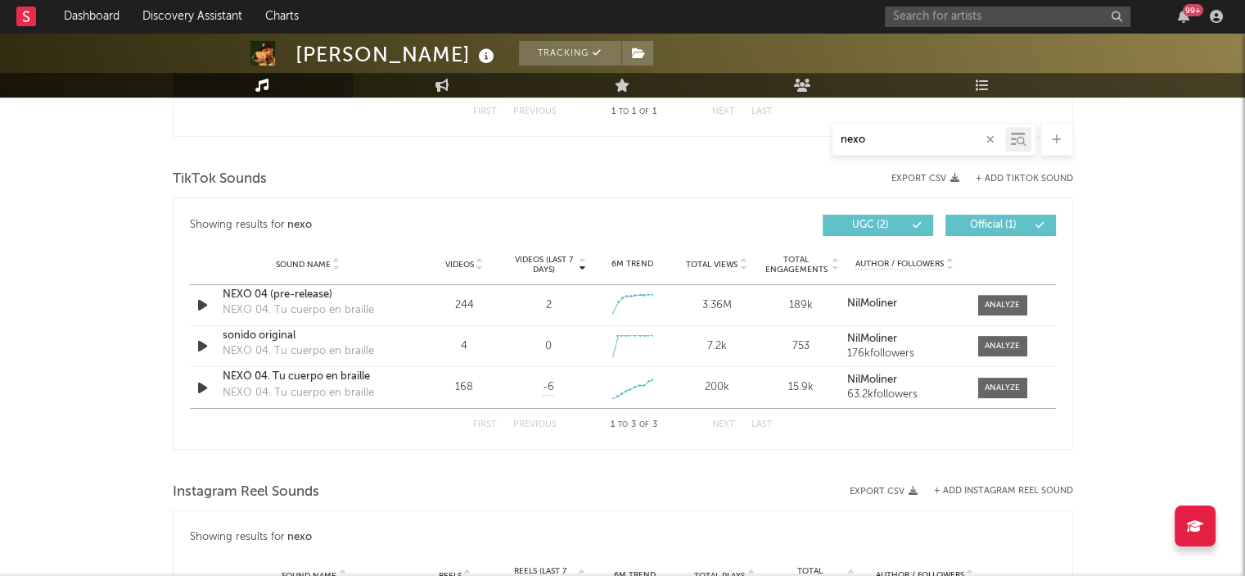
scroll to position [788, 0]
type input "nexo"
click at [943, 16] on input "text" at bounding box center [1008, 17] width 246 height 20
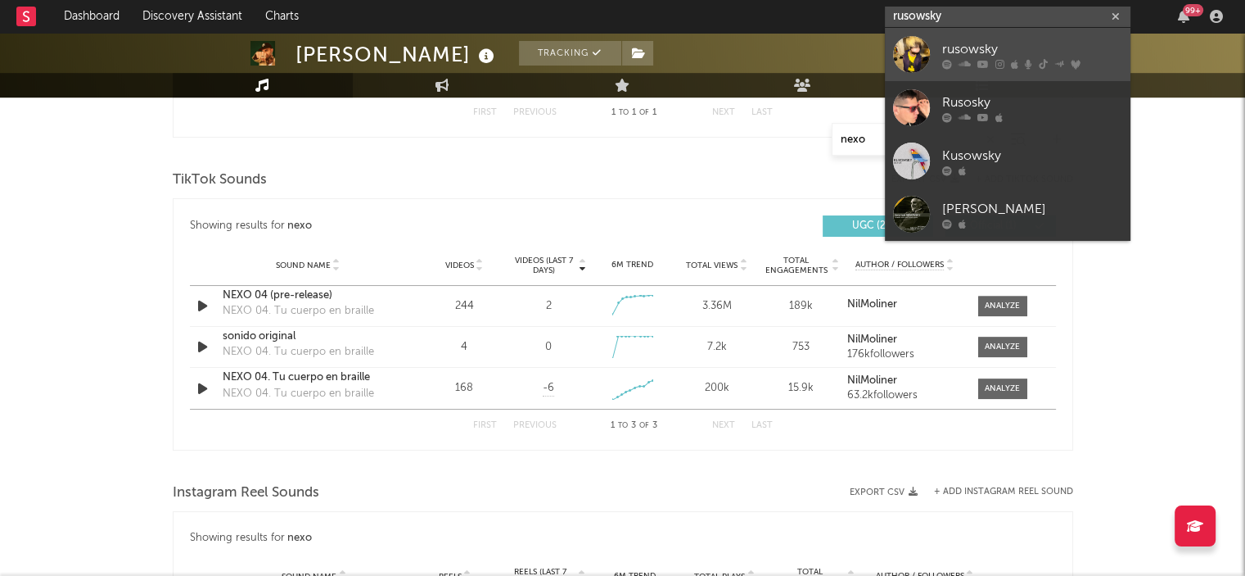
type input "rusowsky"
click at [980, 46] on div "rusowsky" at bounding box center [1032, 49] width 180 height 20
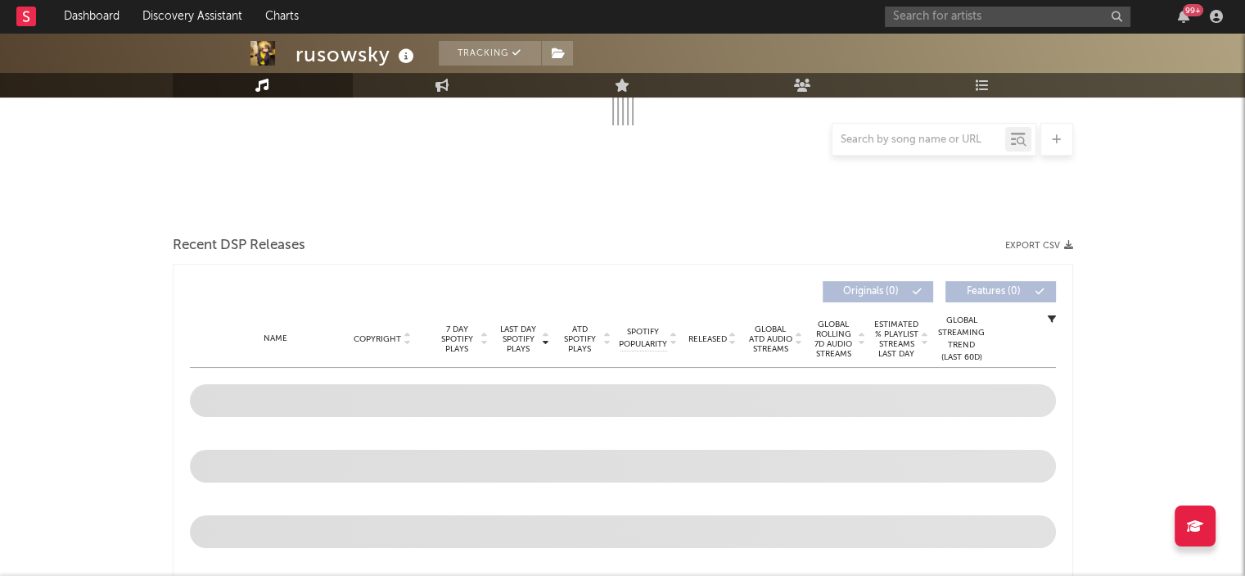
scroll to position [404, 0]
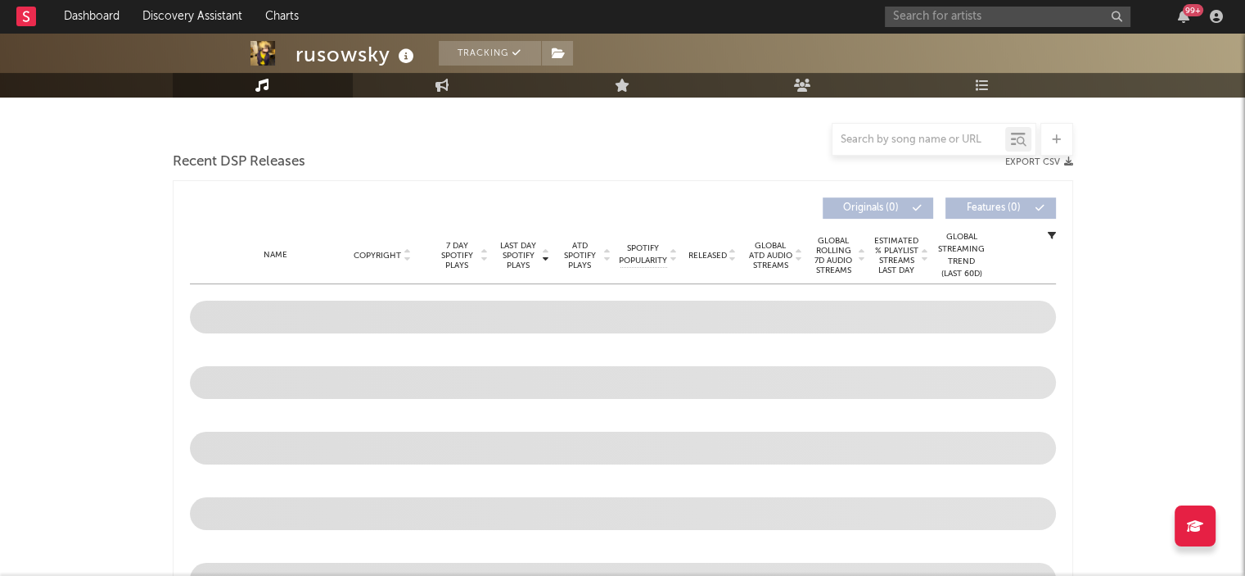
click at [945, 123] on div at bounding box center [934, 139] width 205 height 33
click at [926, 138] on input "text" at bounding box center [919, 139] width 173 height 13
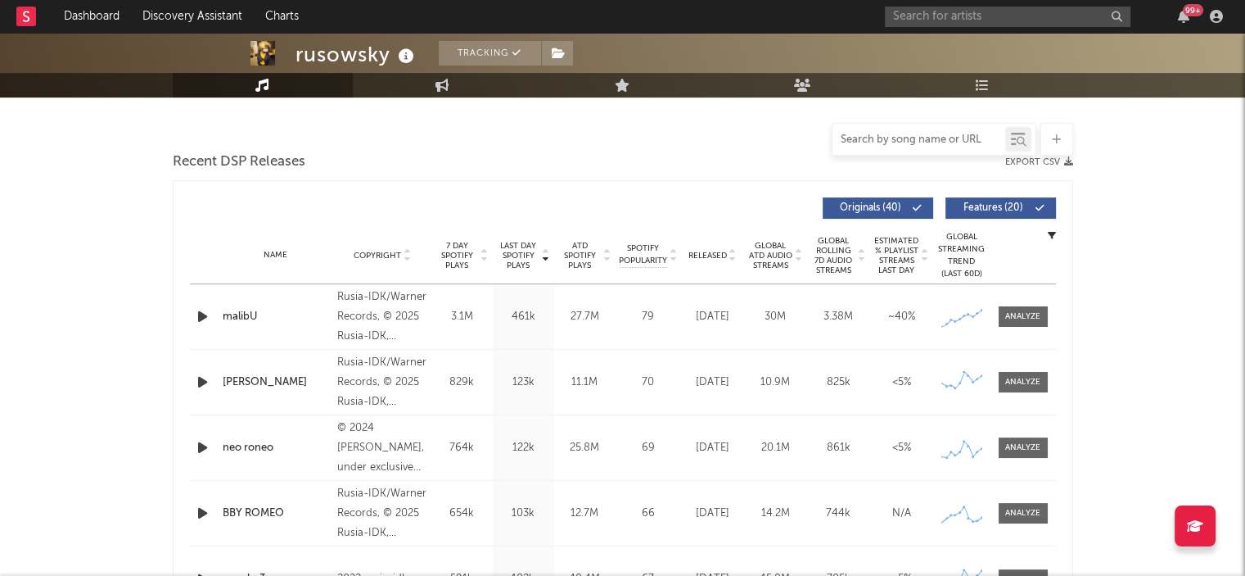
scroll to position [534, 0]
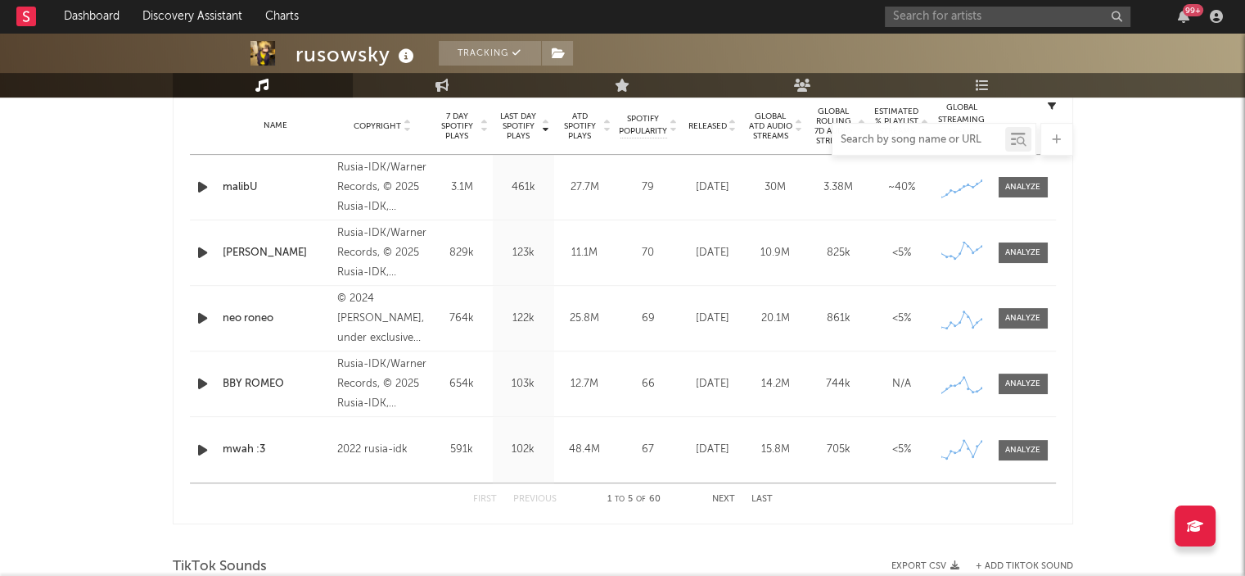
select select "6m"
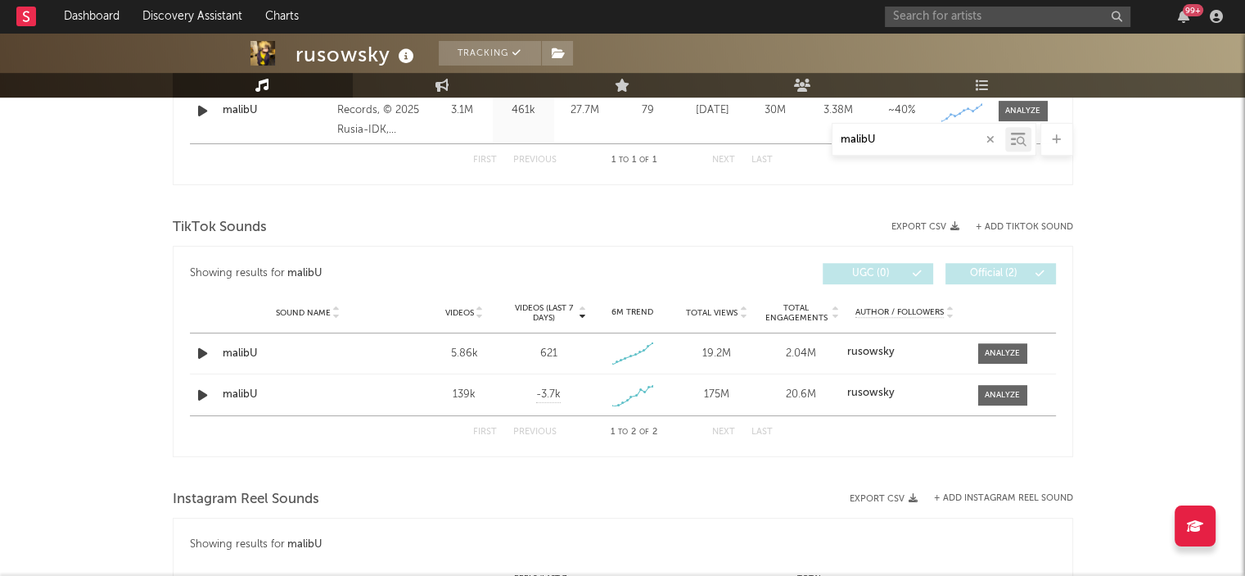
scroll to position [770, 0]
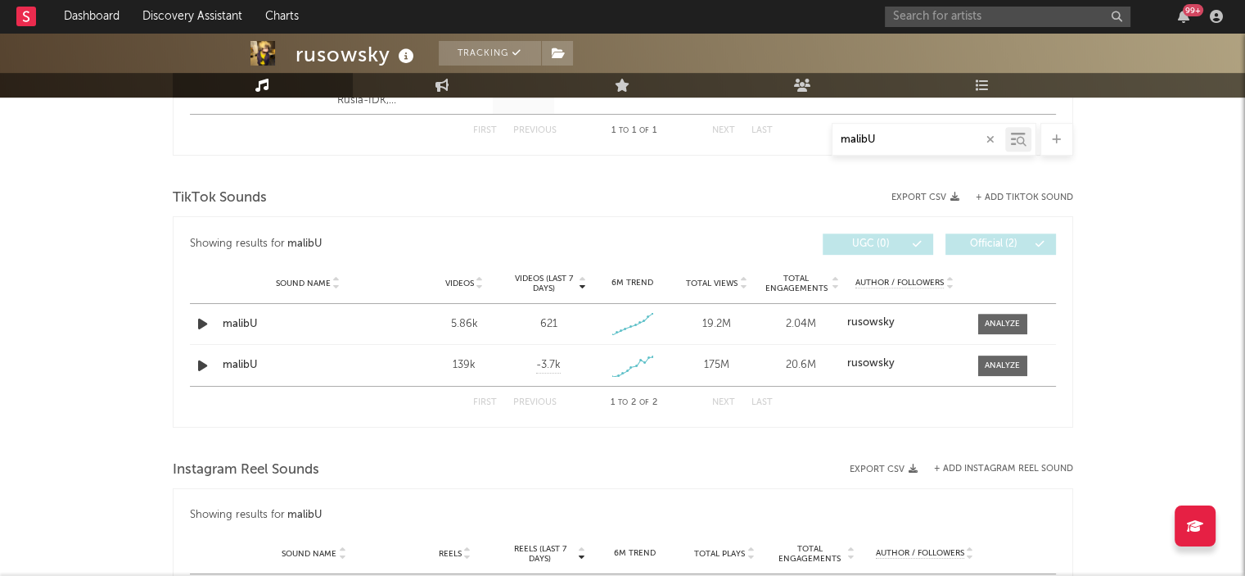
type input "malibU"
click at [996, 20] on input "text" at bounding box center [1008, 17] width 246 height 20
click at [987, 14] on input "soge culebra" at bounding box center [1008, 17] width 246 height 20
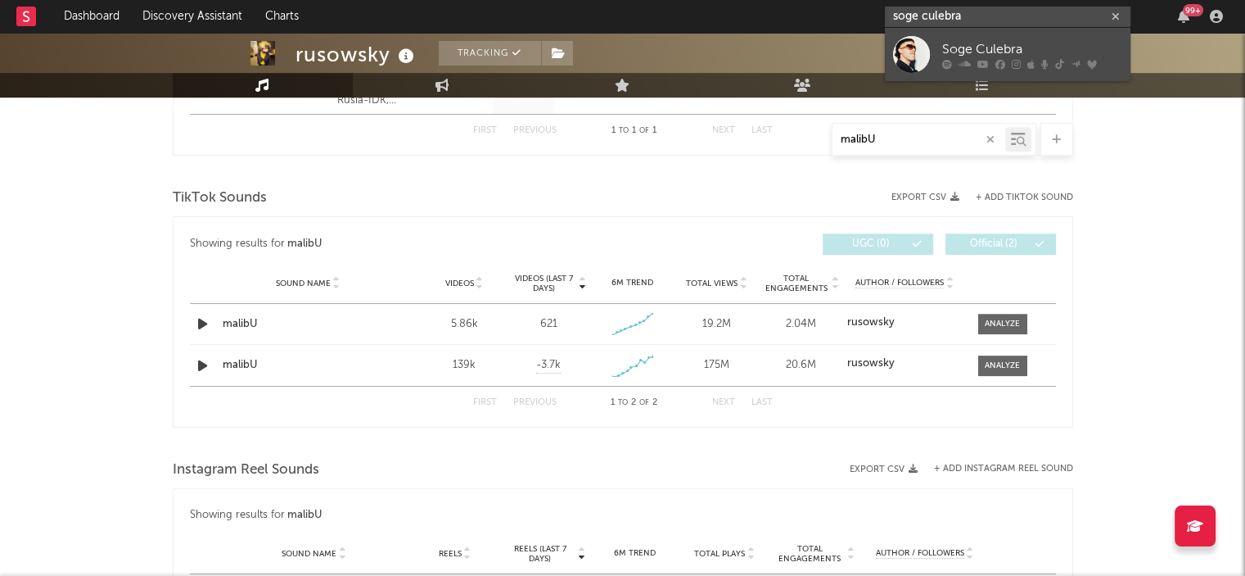
type input "soge culebra"
click at [956, 48] on div "Soge Culebra" at bounding box center [1032, 49] width 180 height 20
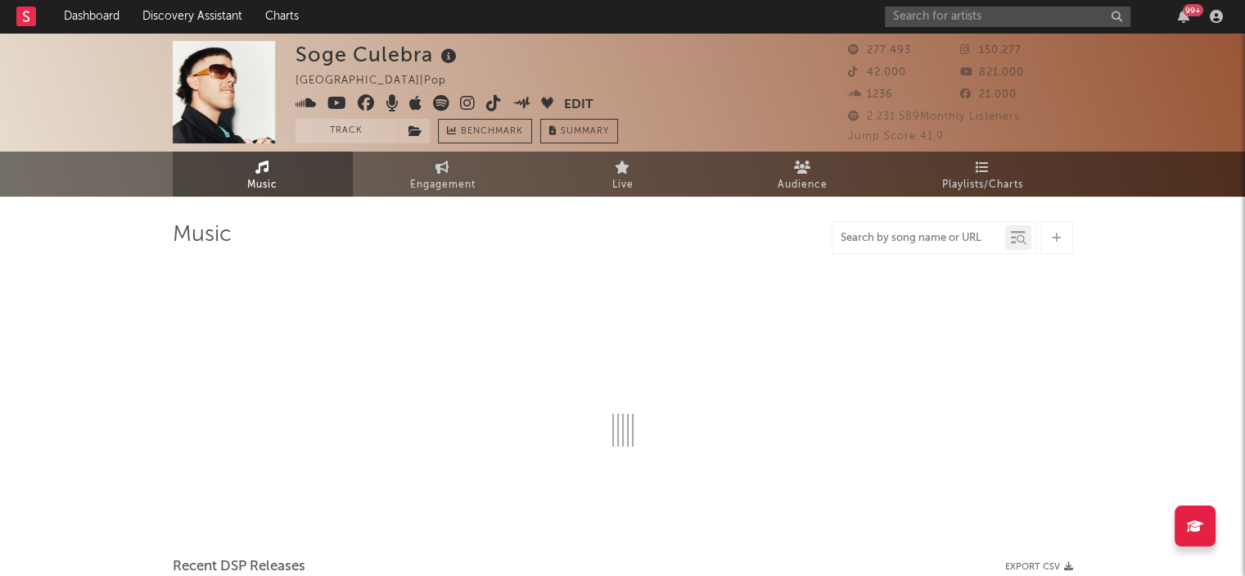
click at [874, 242] on input "text" at bounding box center [919, 238] width 173 height 13
type input "el corrido"
select select "6m"
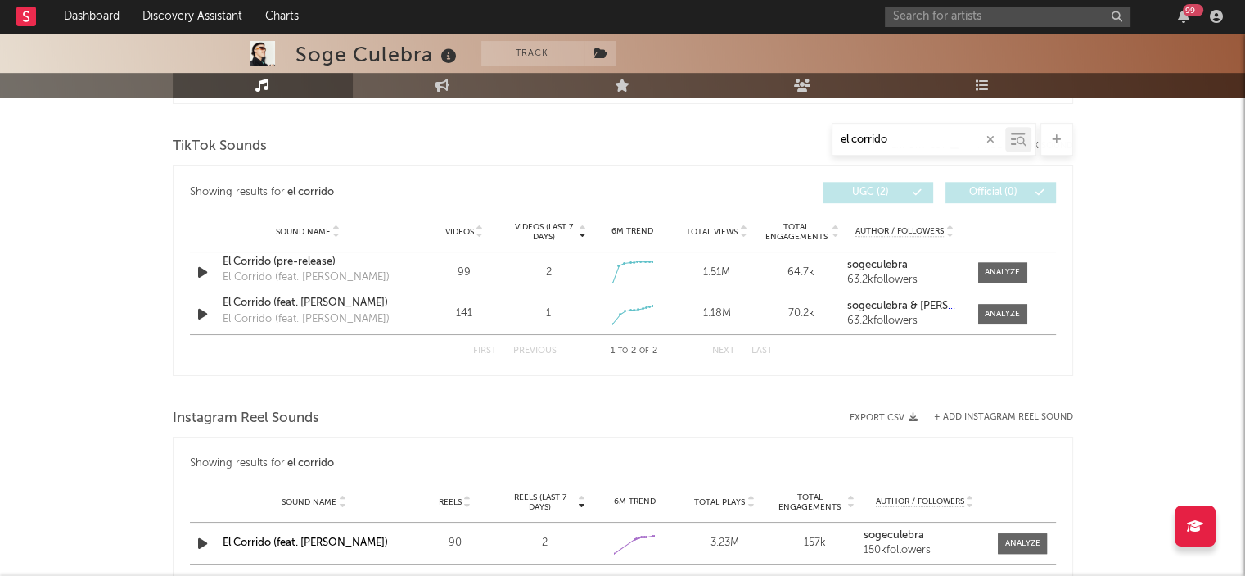
scroll to position [824, 0]
type input "el corrido"
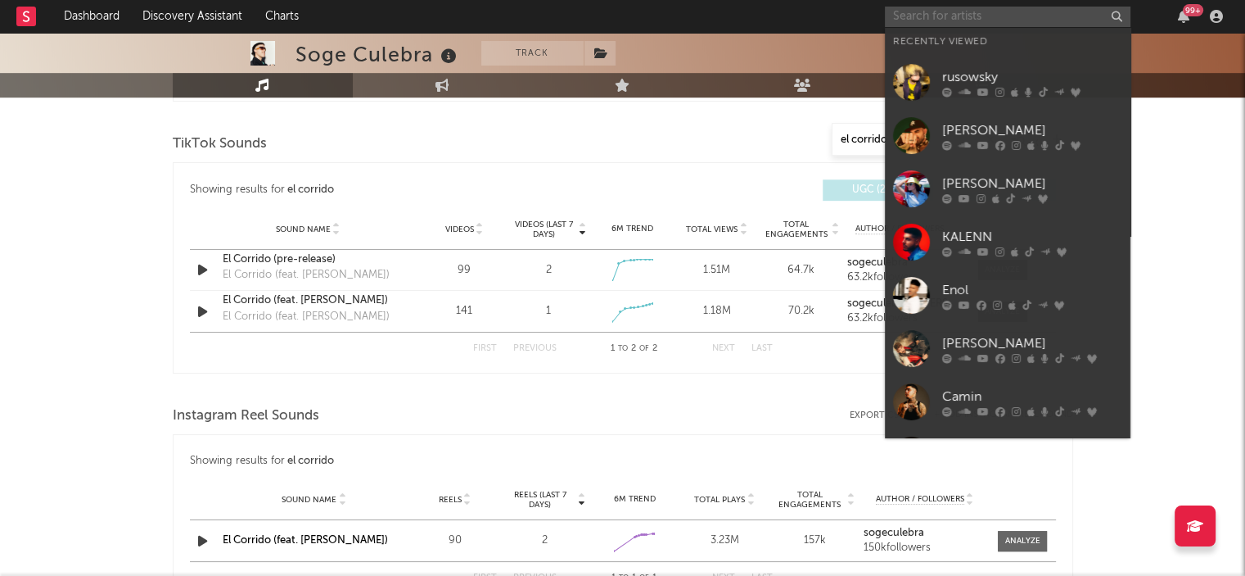
click at [960, 12] on input "text" at bounding box center [1008, 17] width 246 height 20
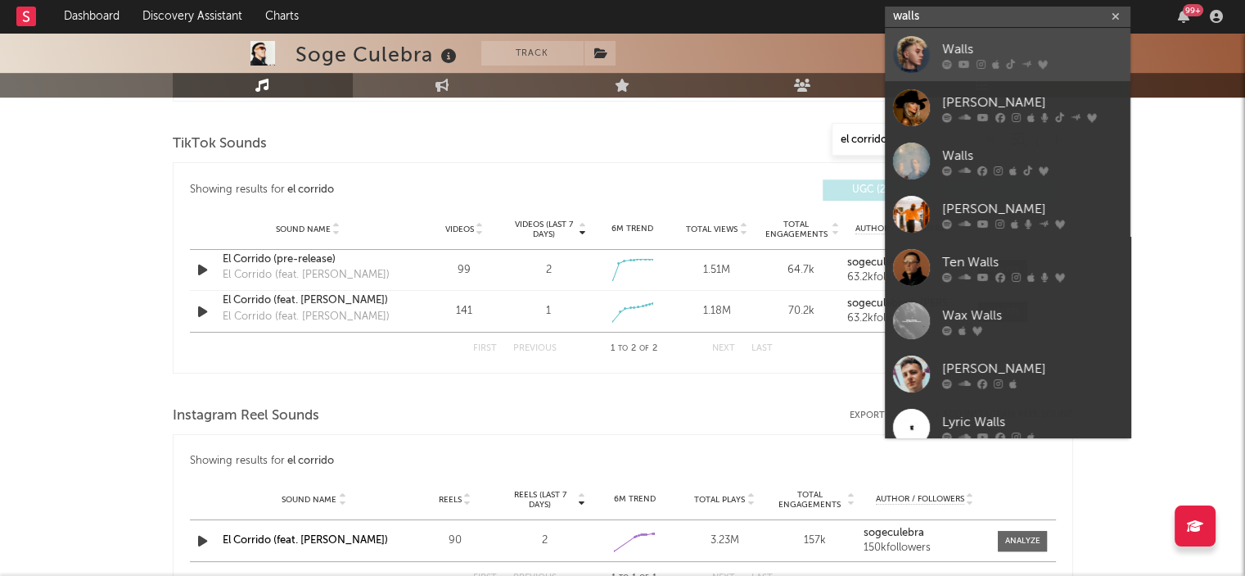
type input "walls"
click at [956, 49] on div "Walls" at bounding box center [1032, 49] width 180 height 20
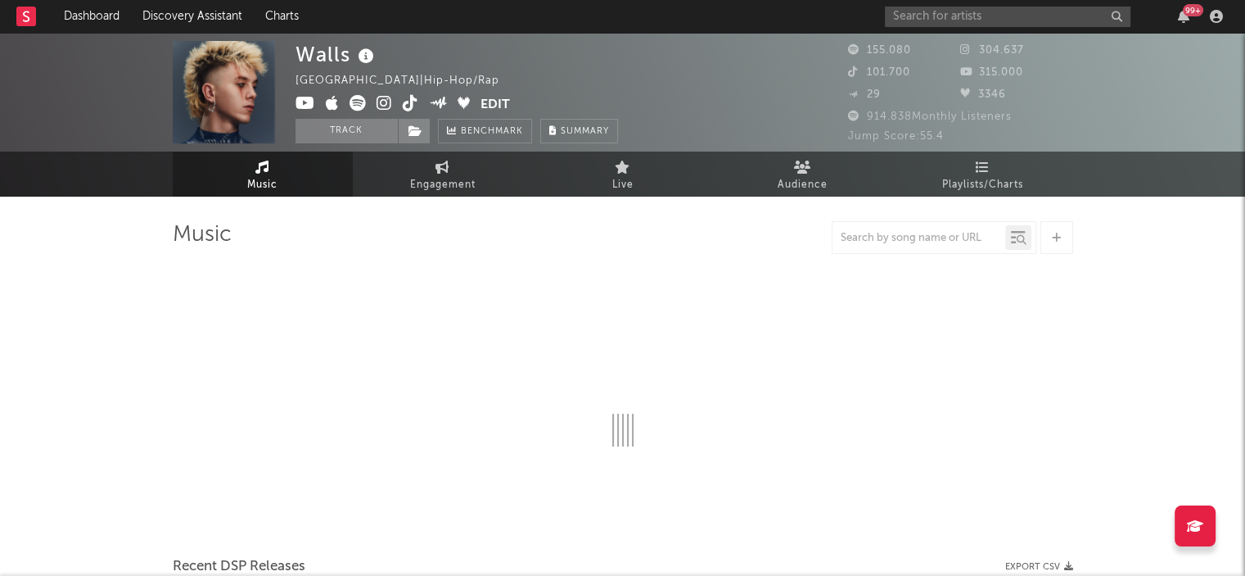
click at [905, 228] on div at bounding box center [919, 238] width 173 height 20
select select "6m"
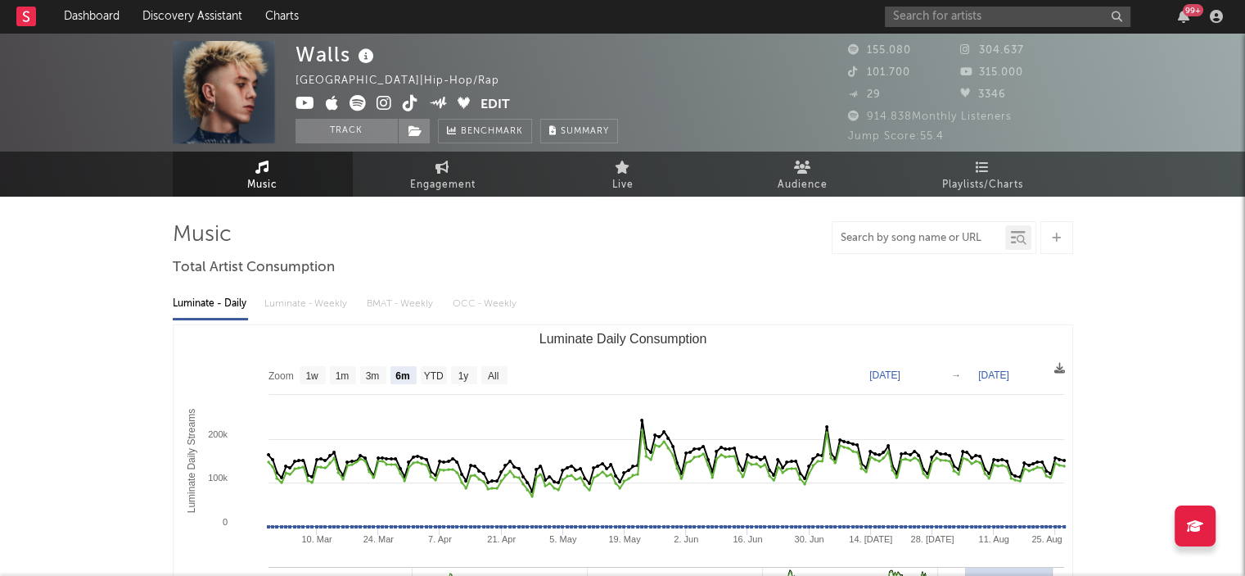
click at [892, 237] on input "text" at bounding box center [919, 238] width 173 height 13
type input "j"
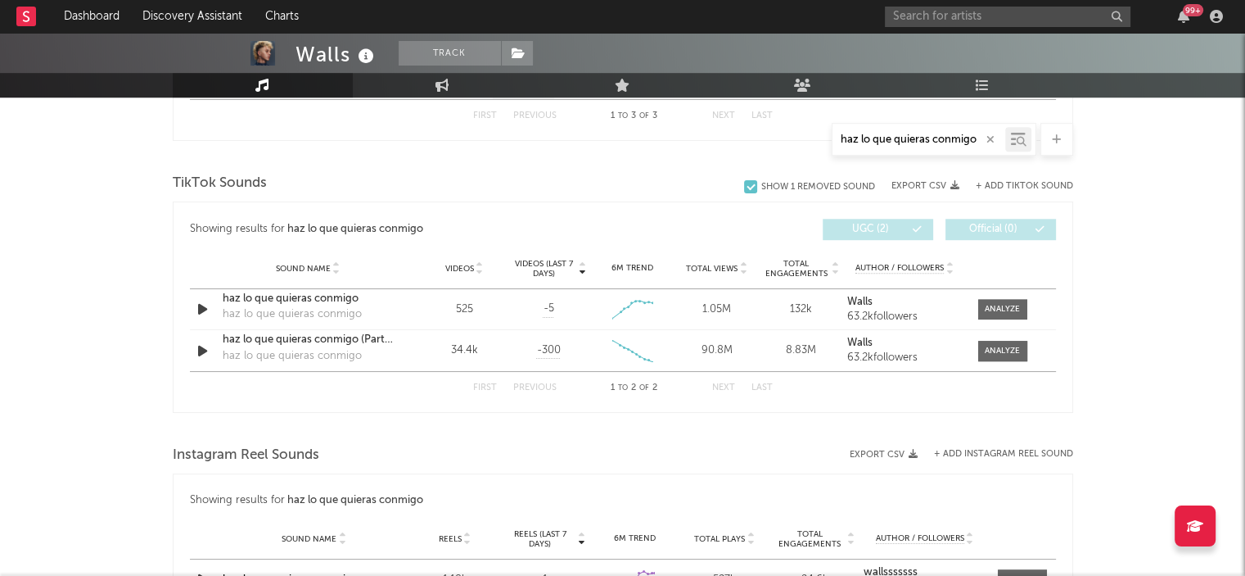
scroll to position [924, 0]
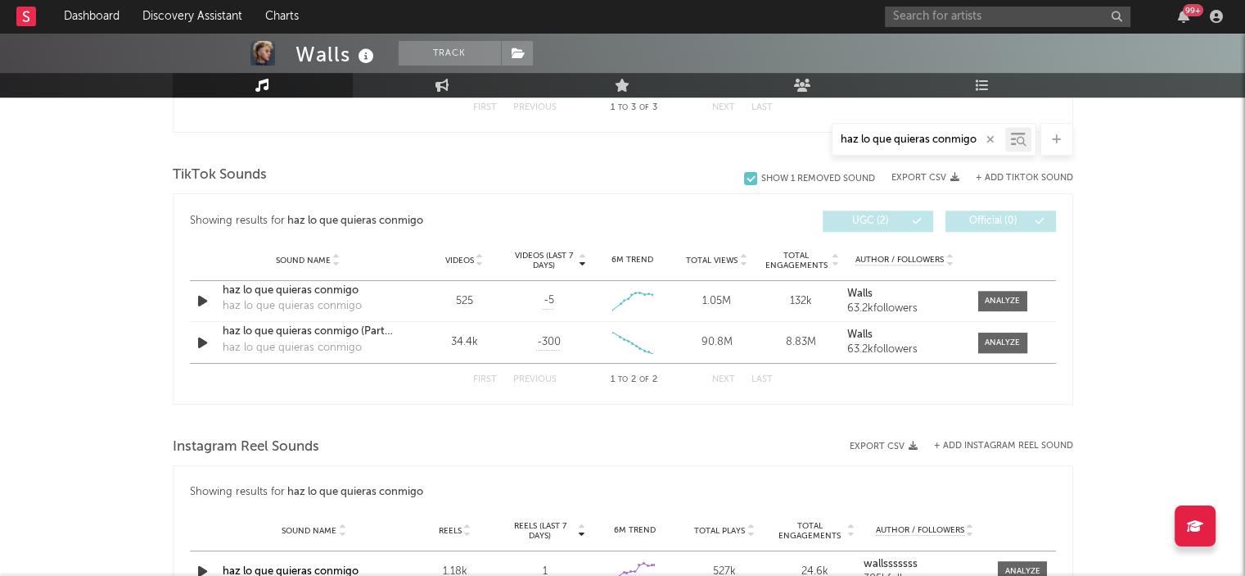
type input "haz lo que quieras conmigo"
click at [988, 139] on icon "button" at bounding box center [991, 139] width 8 height 11
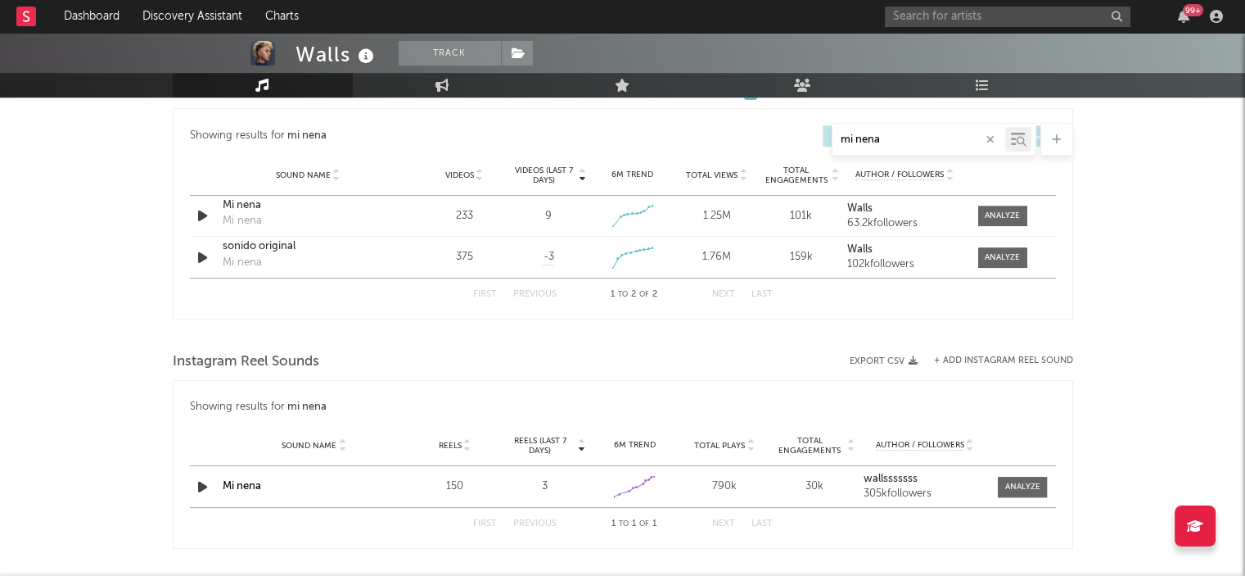
scroll to position [878, 0]
drag, startPoint x: 898, startPoint y: 143, endPoint x: 826, endPoint y: 147, distance: 72.1
drag, startPoint x: 826, startPoint y: 147, endPoint x: 871, endPoint y: 135, distance: 46.5
click at [871, 135] on input "mi nena" at bounding box center [919, 139] width 173 height 13
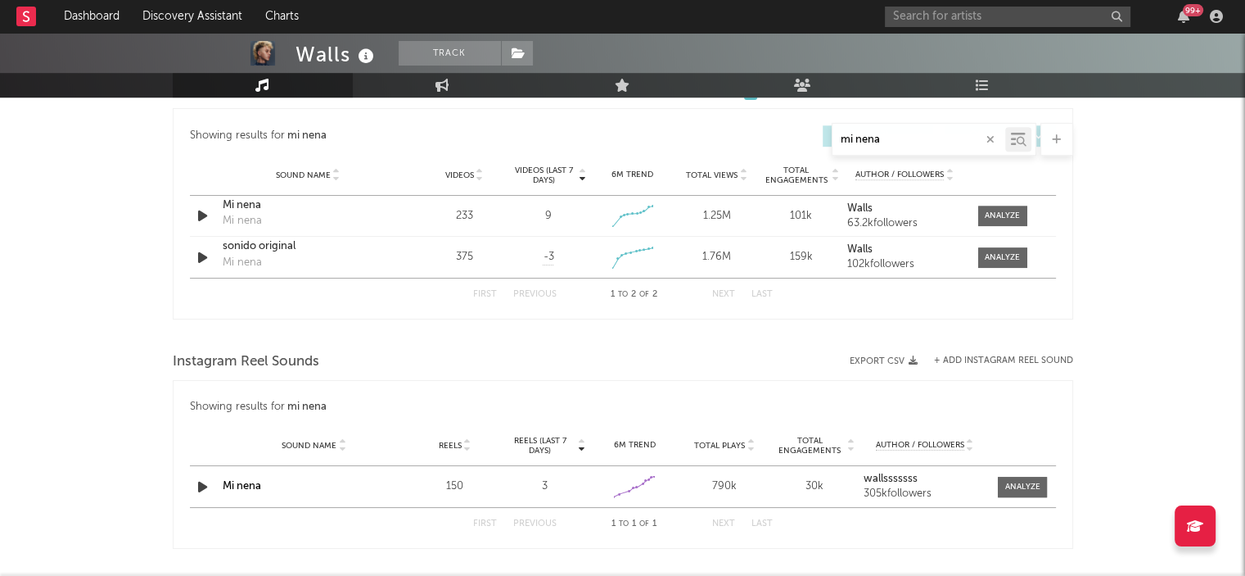
click at [871, 135] on input "mi nena" at bounding box center [919, 139] width 173 height 13
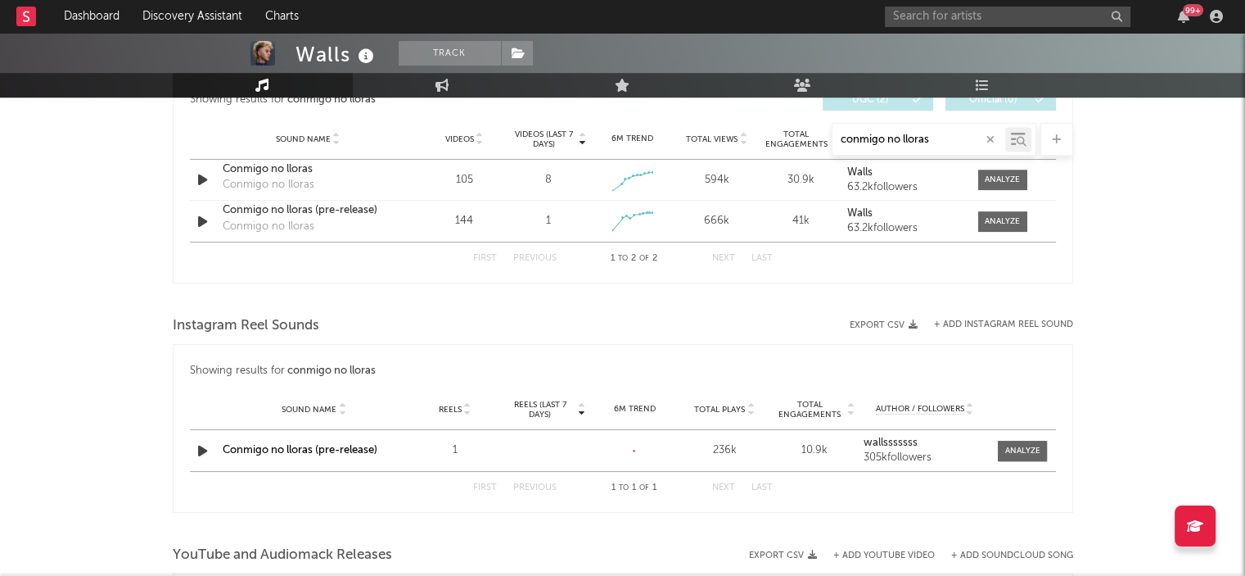
scroll to position [842, 0]
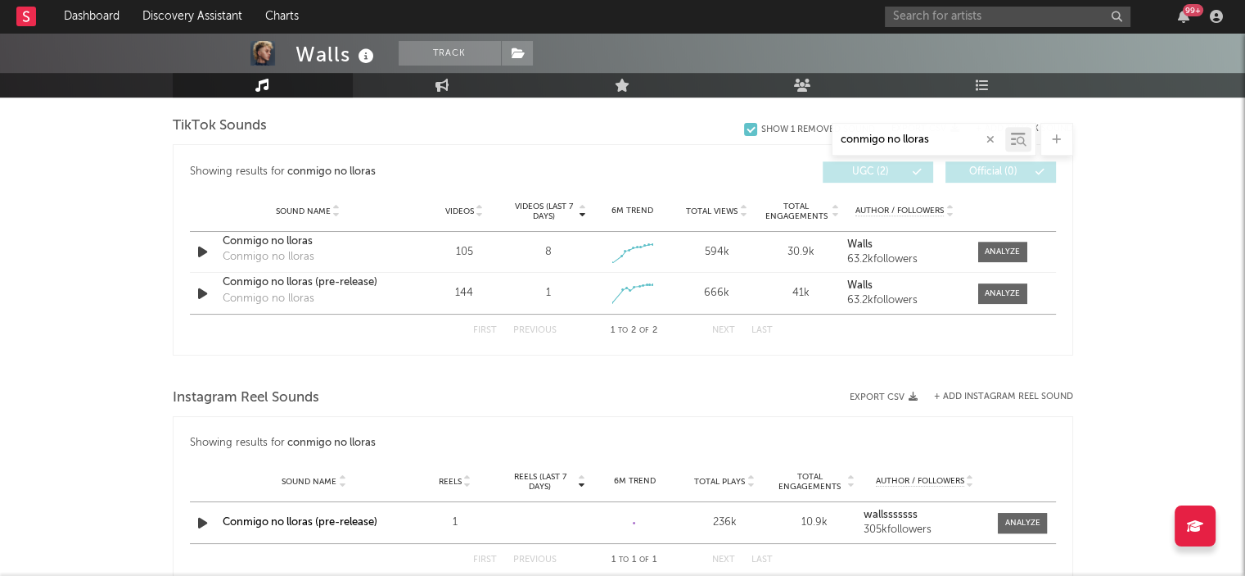
type input "conmigo no lloras"
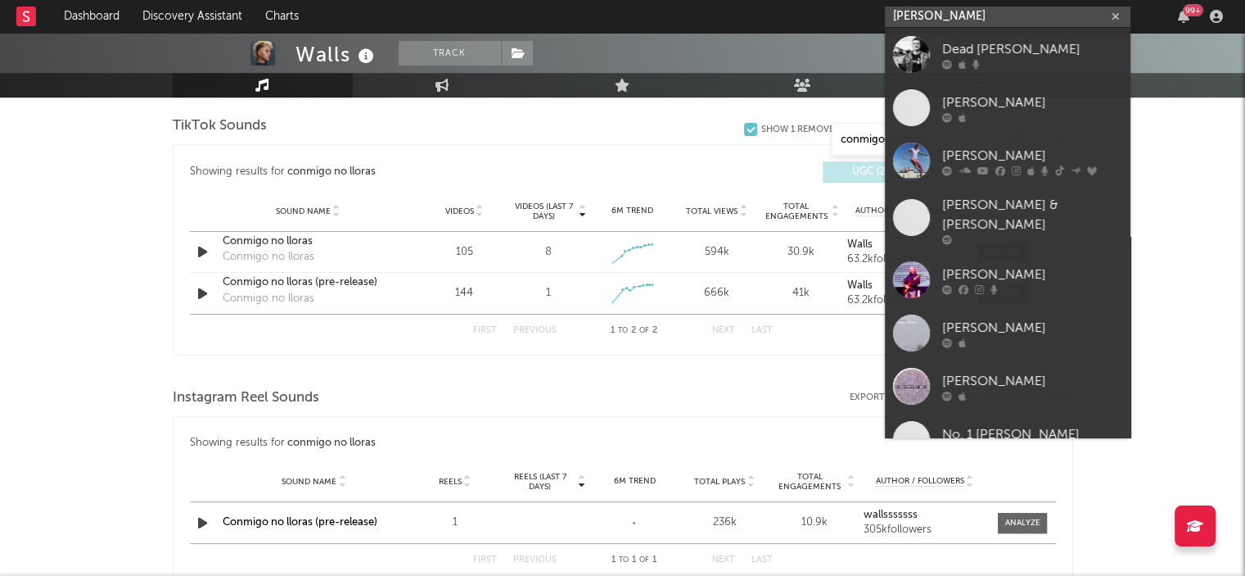
click at [991, 19] on input "[PERSON_NAME]" at bounding box center [1008, 17] width 246 height 20
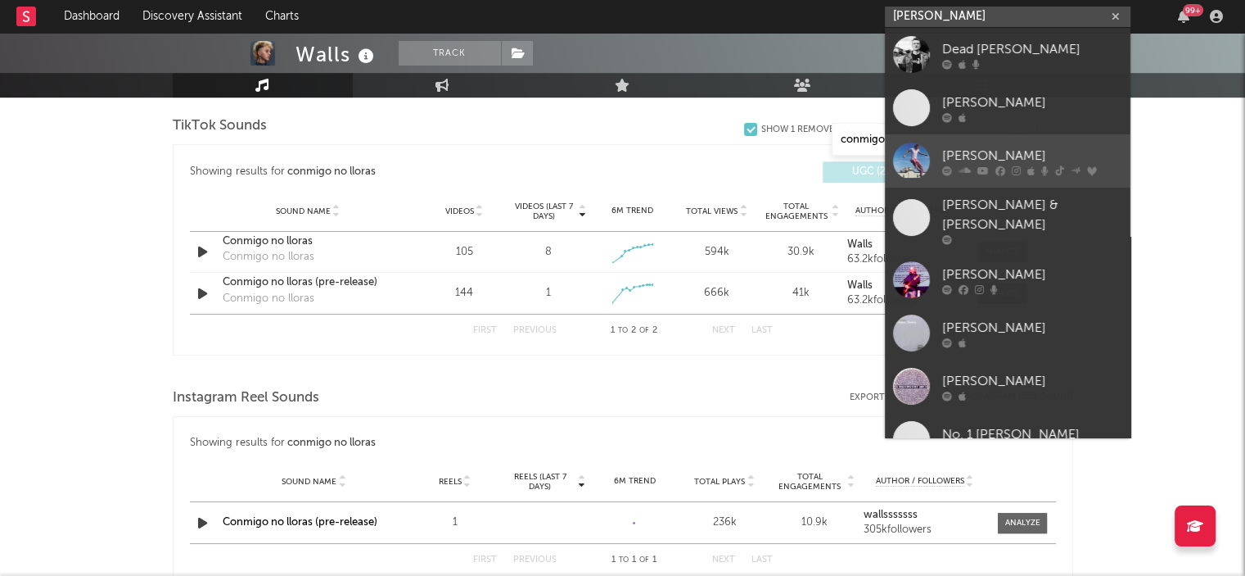
type input "[PERSON_NAME]"
click at [973, 160] on div "[PERSON_NAME]" at bounding box center [1032, 156] width 180 height 20
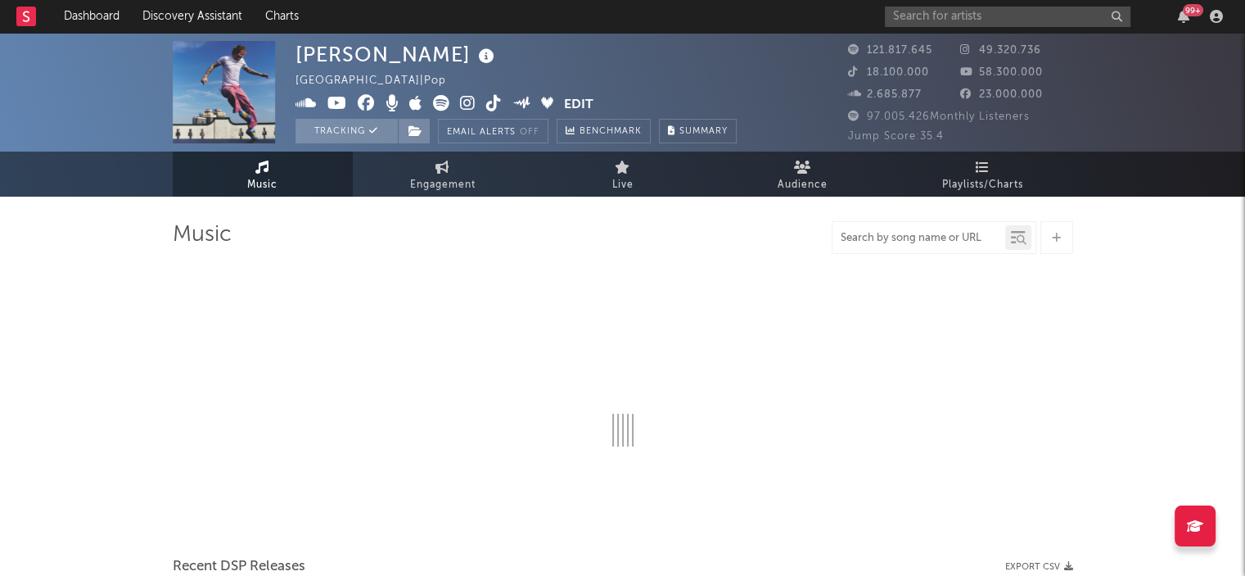
click at [894, 238] on input "text" at bounding box center [919, 238] width 173 height 13
select select "6m"
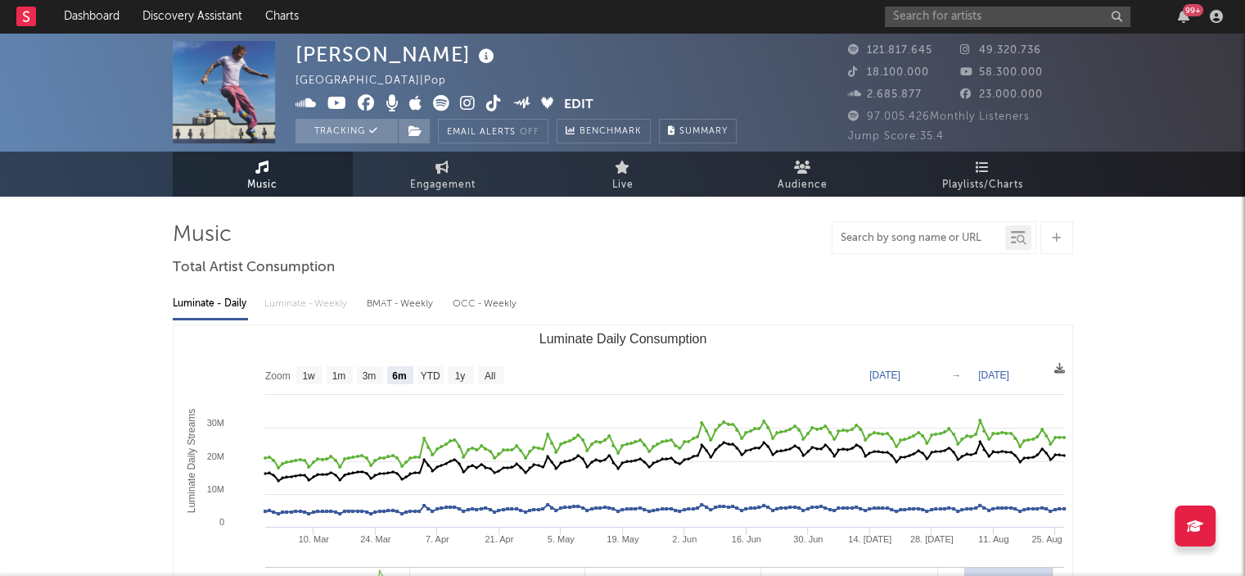
click at [897, 236] on input "text" at bounding box center [919, 238] width 173 height 13
click at [845, 246] on div at bounding box center [919, 238] width 173 height 20
click at [869, 244] on div at bounding box center [919, 238] width 173 height 20
click at [878, 233] on input "text" at bounding box center [919, 238] width 173 height 13
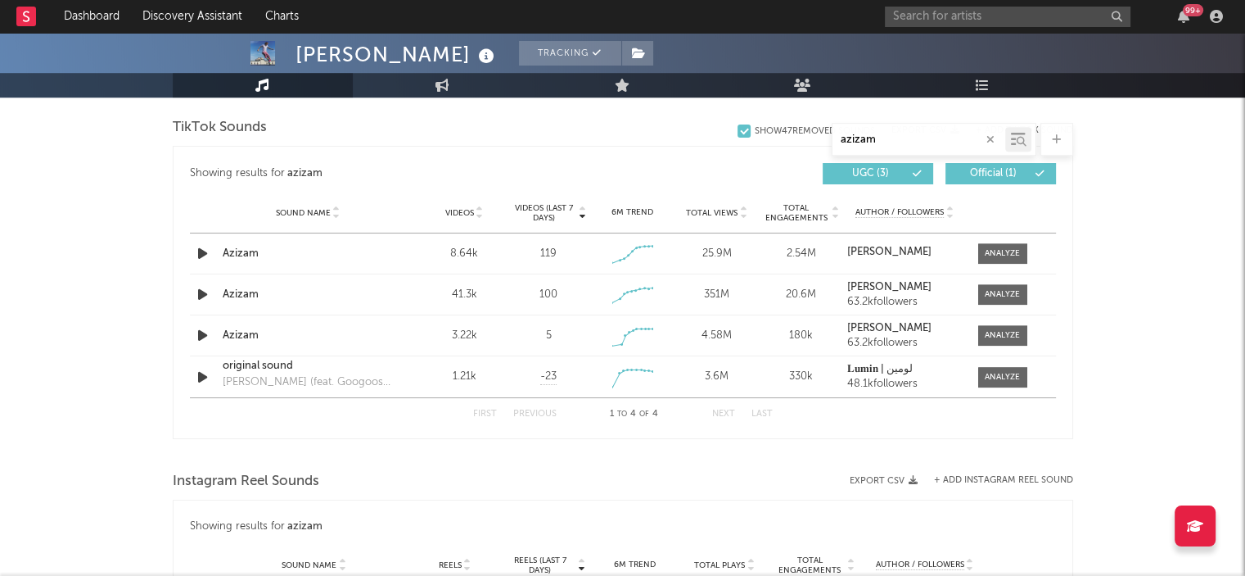
scroll to position [1035, 0]
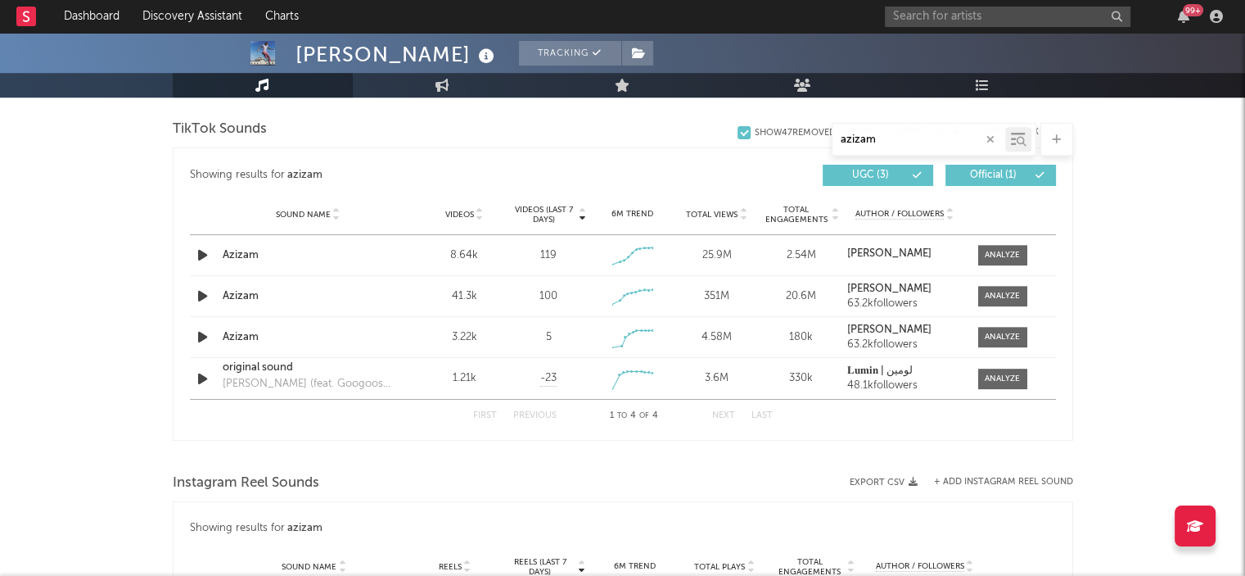
type input "azizam"
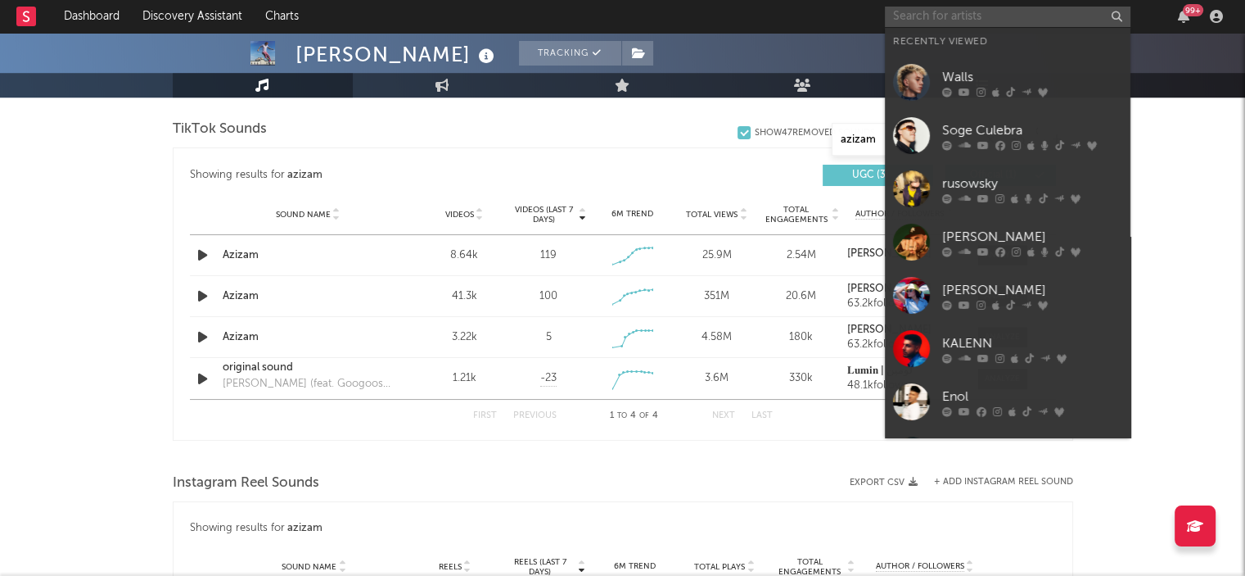
click at [969, 13] on input "text" at bounding box center [1008, 17] width 246 height 20
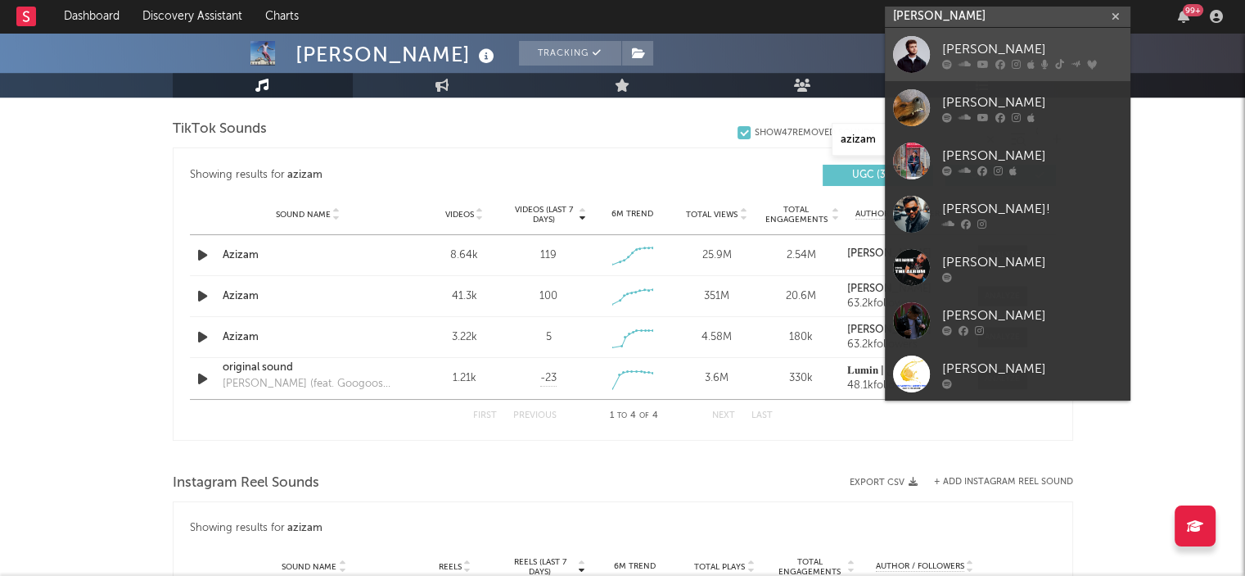
type input "[PERSON_NAME]"
click at [999, 52] on div "[PERSON_NAME]" at bounding box center [1032, 49] width 180 height 20
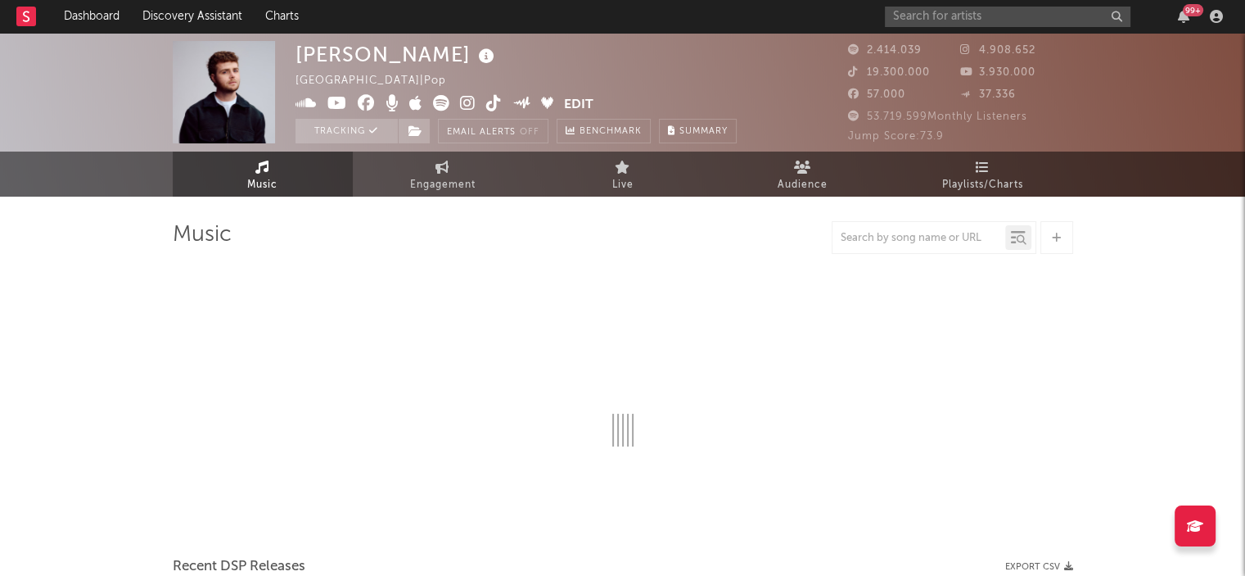
select select "6m"
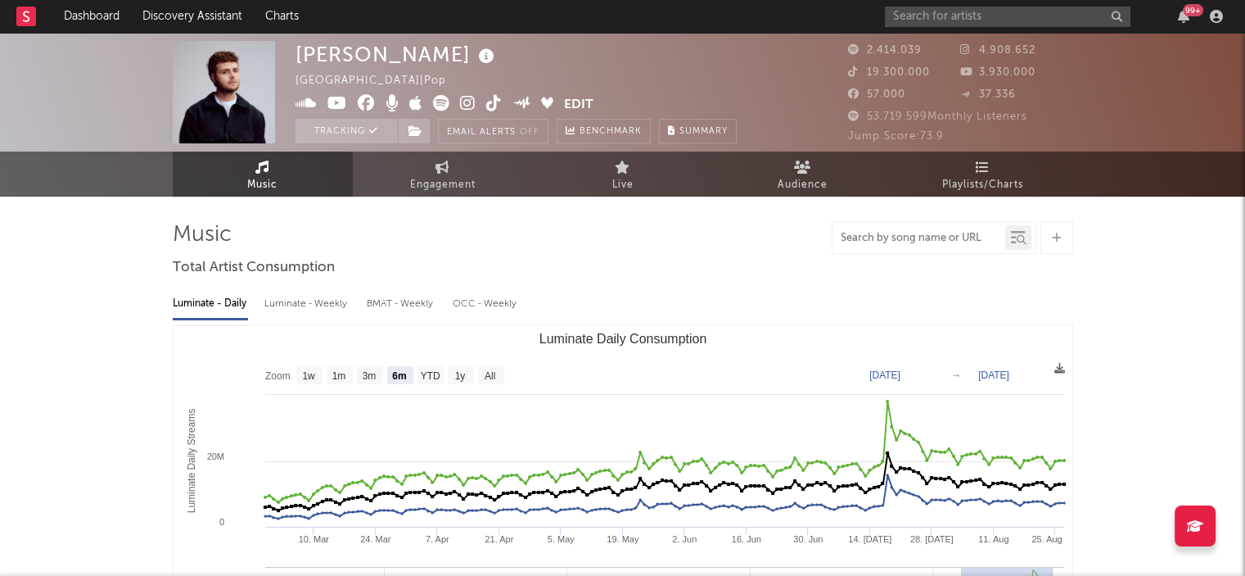
click at [892, 238] on input "text" at bounding box center [919, 238] width 173 height 13
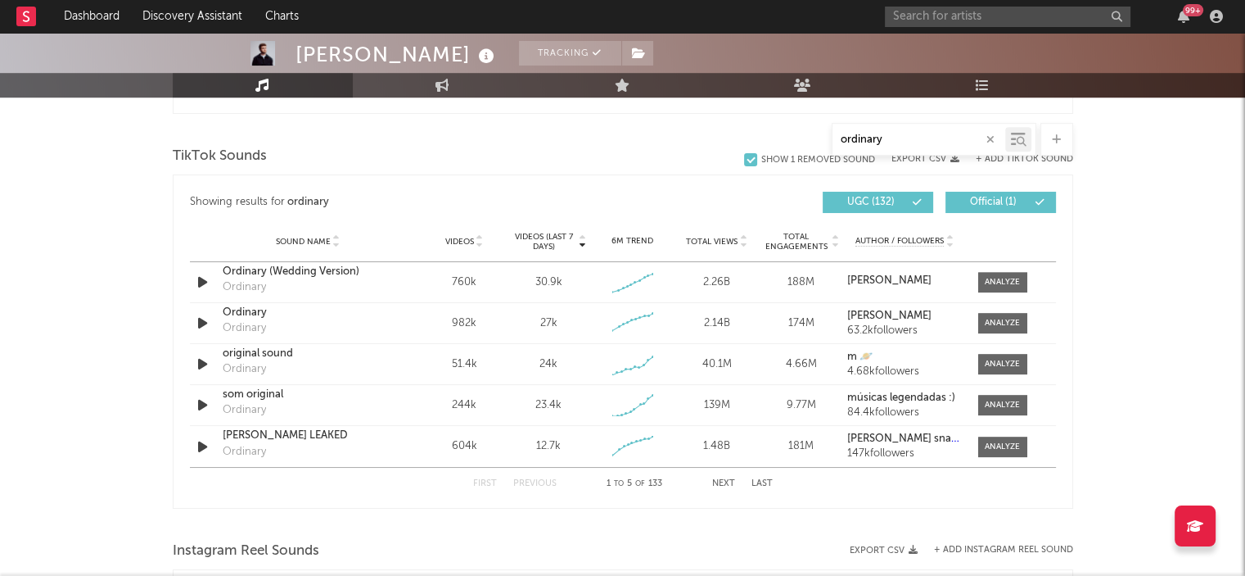
scroll to position [943, 0]
type input "ordinary"
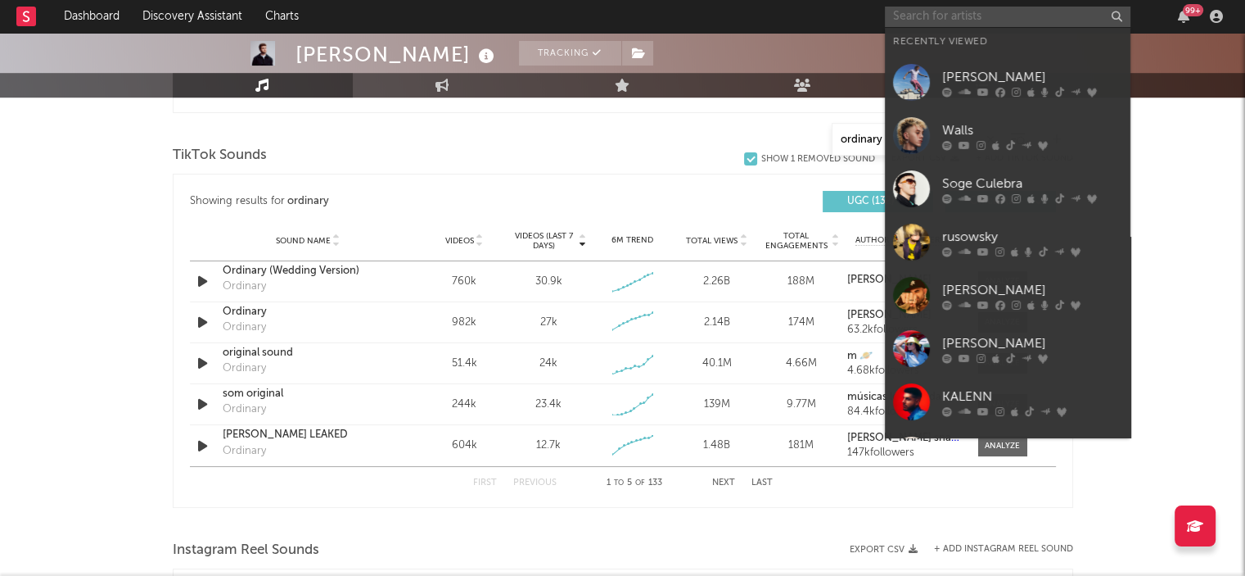
click at [1000, 19] on input "text" at bounding box center [1008, 17] width 246 height 20
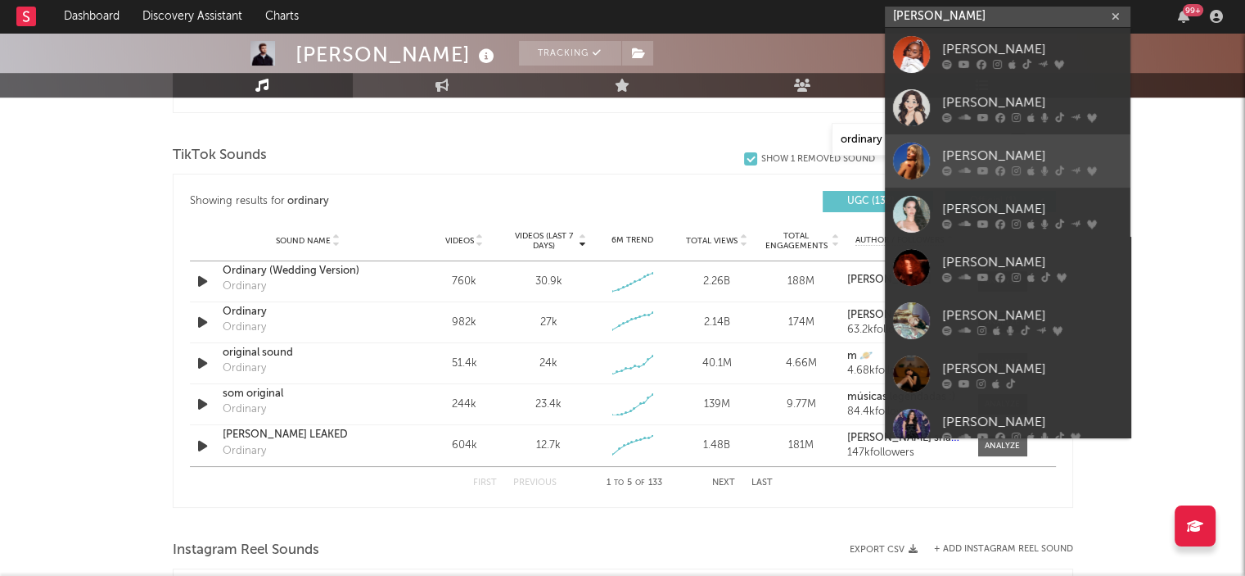
type input "[PERSON_NAME]"
click at [974, 149] on div "[PERSON_NAME]" at bounding box center [1032, 156] width 180 height 20
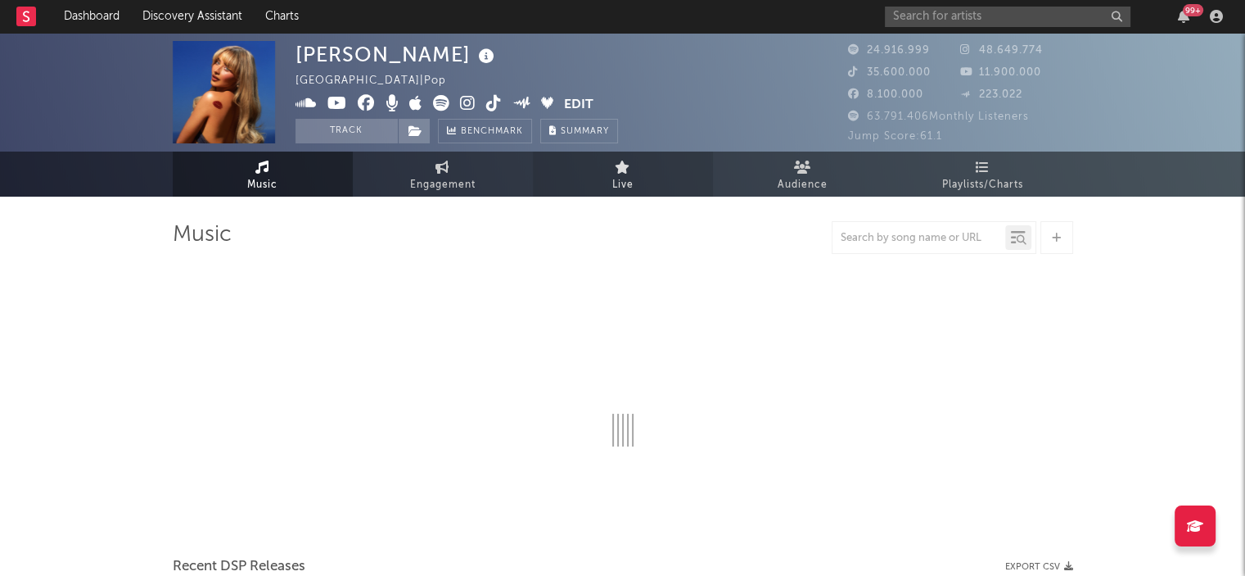
select select "6m"
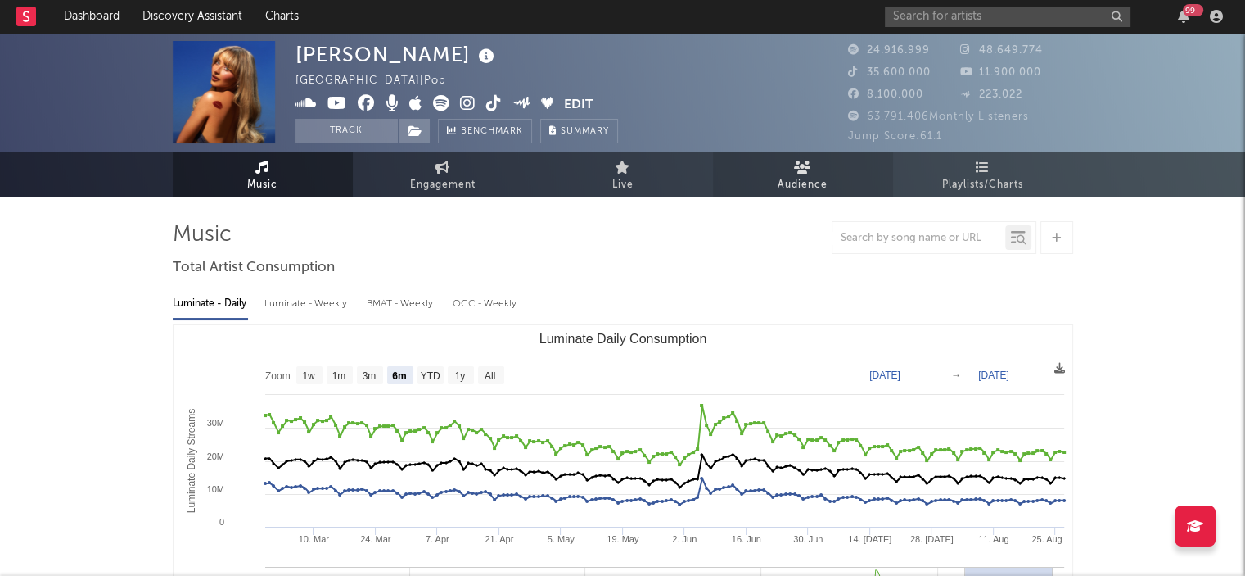
click at [786, 175] on span "Audience" at bounding box center [803, 185] width 50 height 20
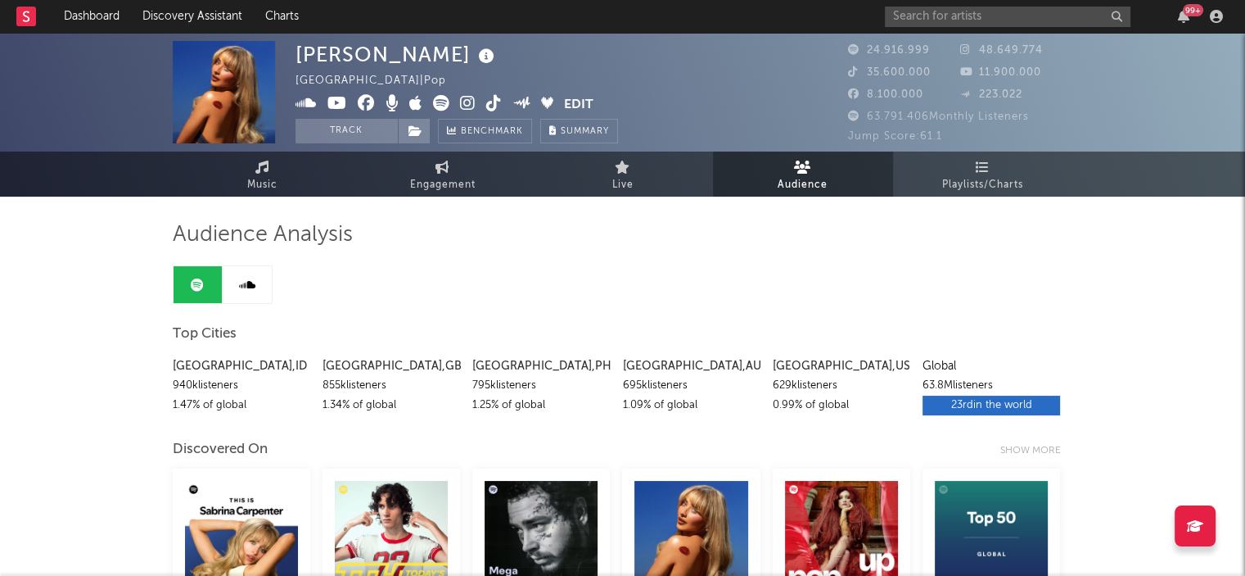
click at [249, 275] on link at bounding box center [247, 284] width 49 height 37
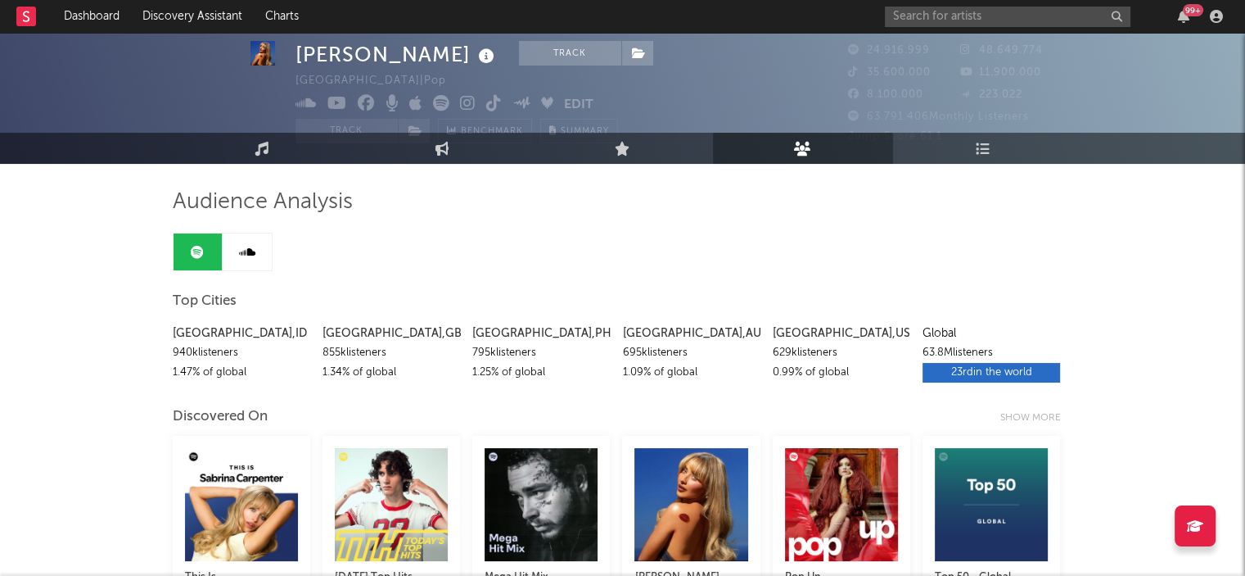
scroll to position [33, 0]
click at [1023, 413] on div "Show more" at bounding box center [1037, 418] width 73 height 20
click at [1036, 415] on div "Show less" at bounding box center [1041, 418] width 65 height 20
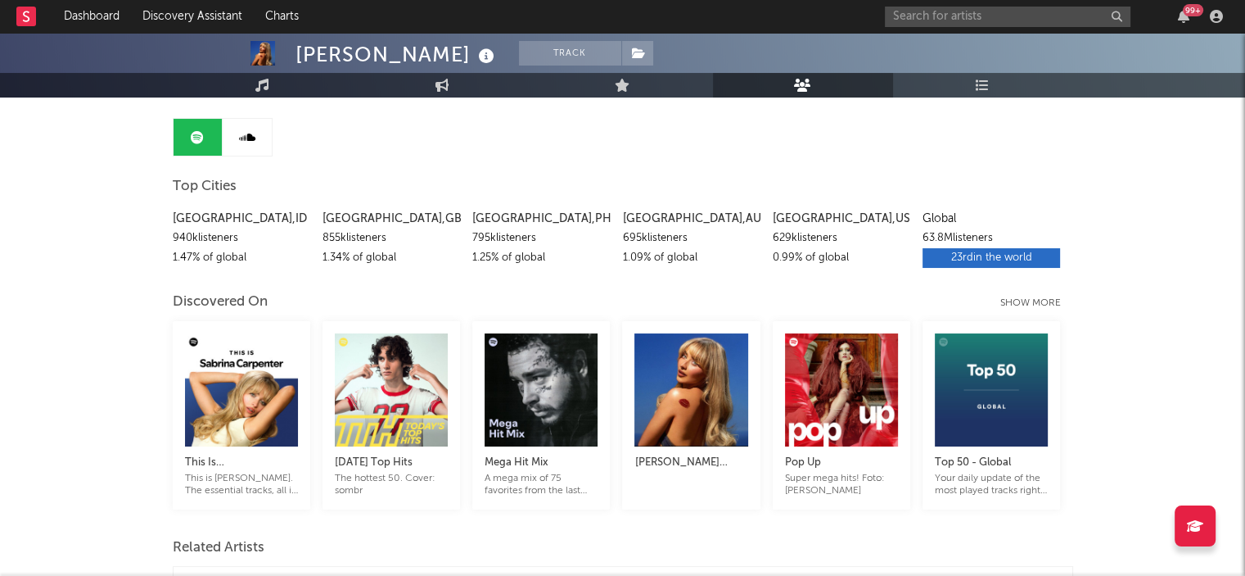
scroll to position [154, 0]
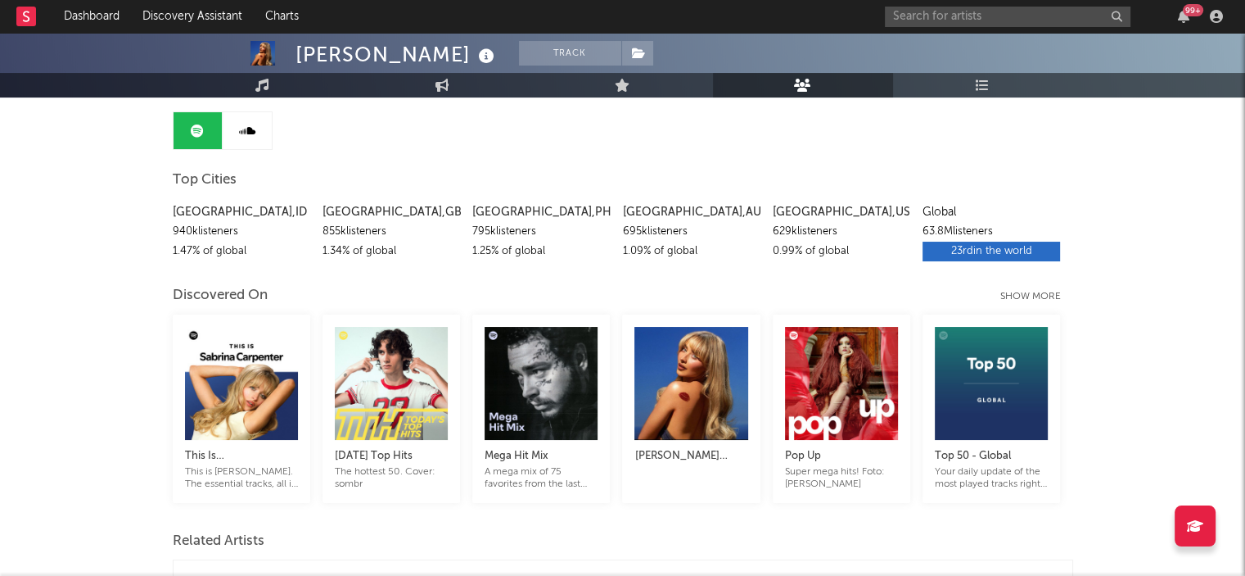
click at [1035, 300] on div "Show more" at bounding box center [1037, 297] width 73 height 20
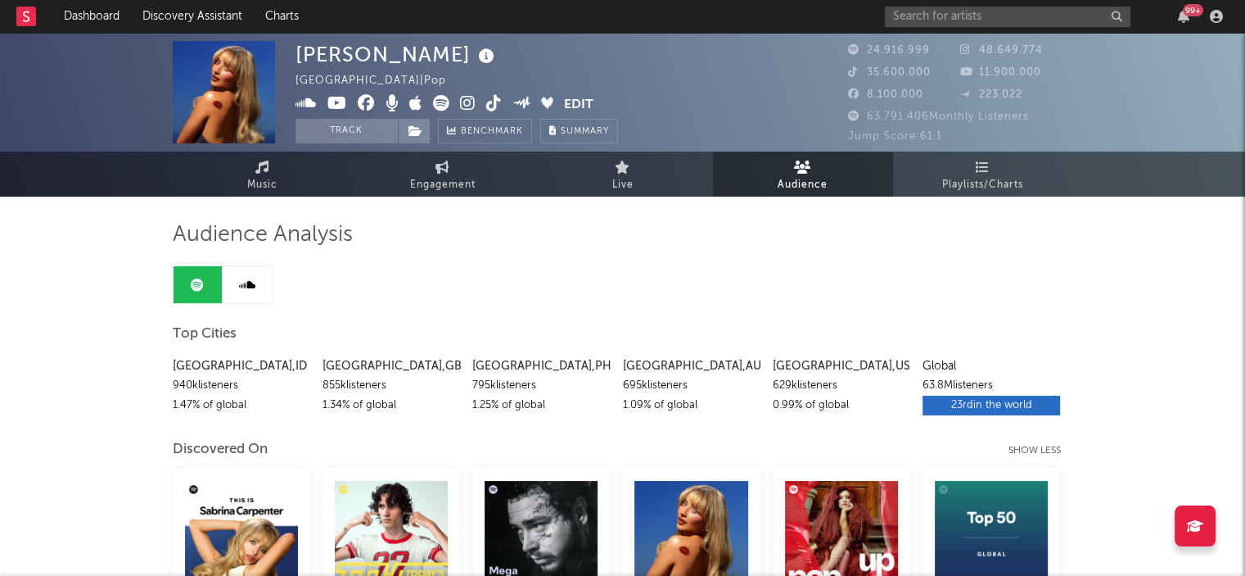
scroll to position [0, 0]
click at [490, 176] on link "Engagement" at bounding box center [443, 173] width 180 height 45
select select "1w"
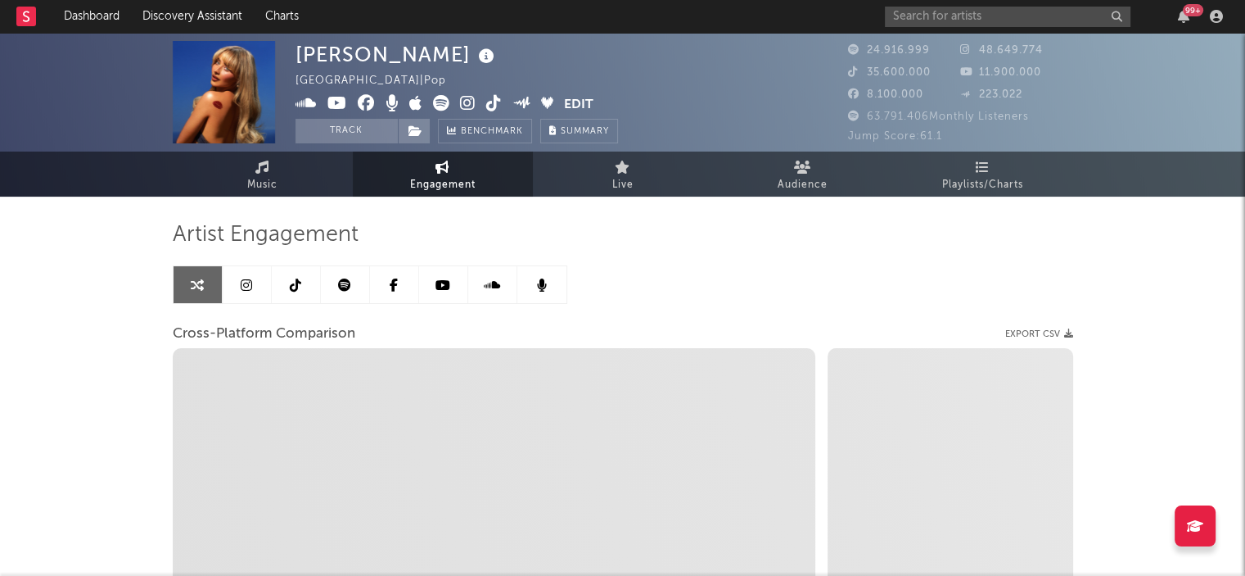
click at [350, 274] on link at bounding box center [345, 284] width 49 height 37
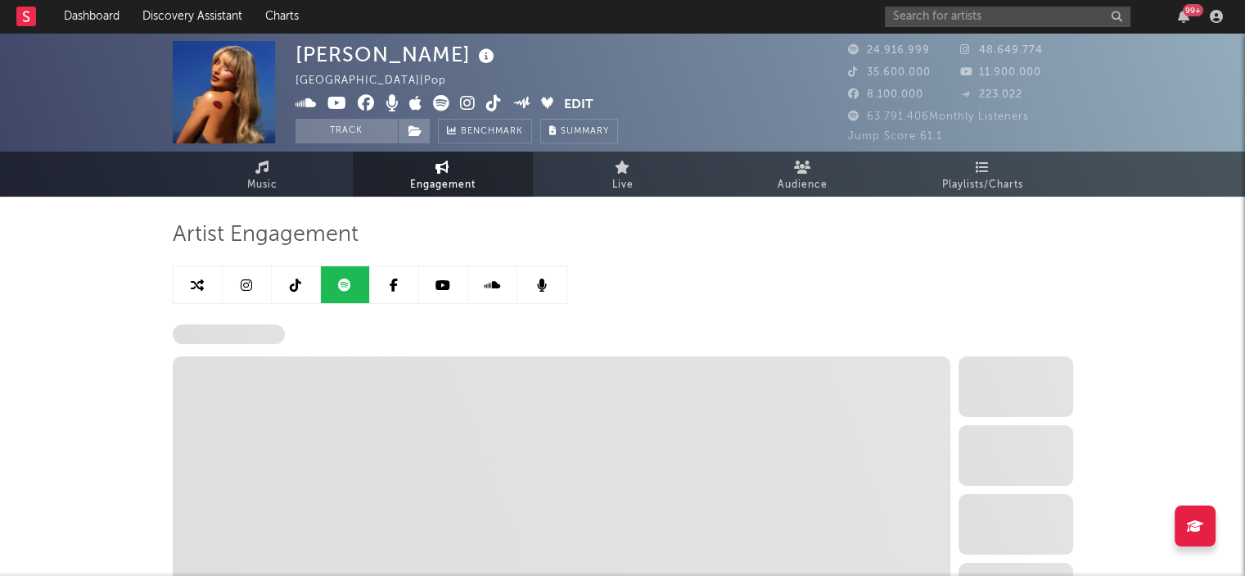
select select "6m"
select select "1w"
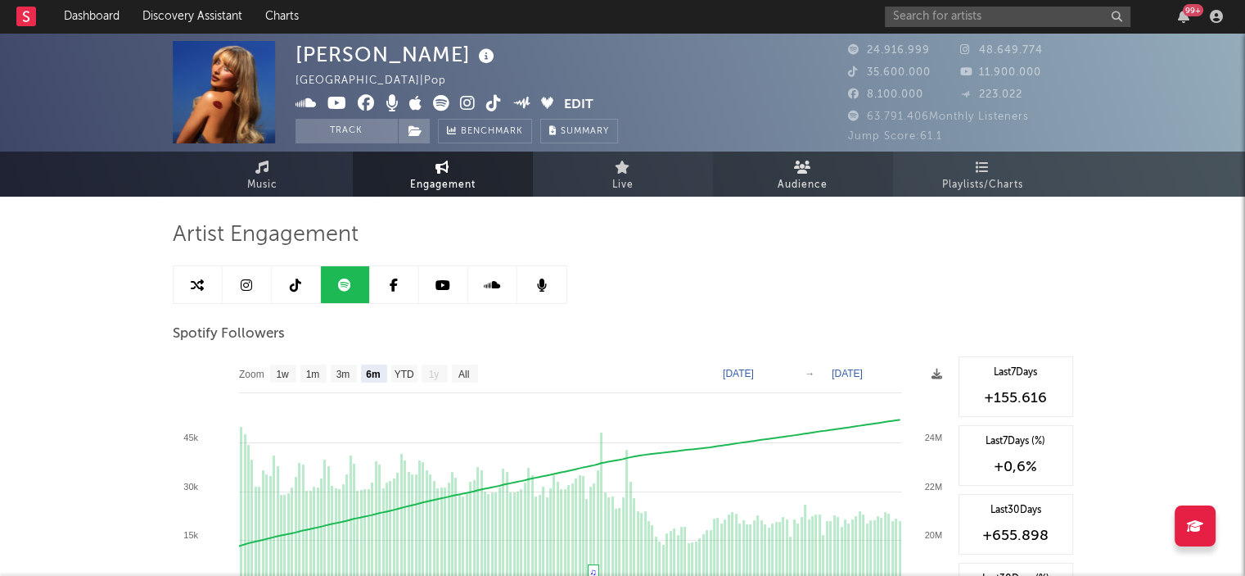
click at [764, 169] on link "Audience" at bounding box center [803, 173] width 180 height 45
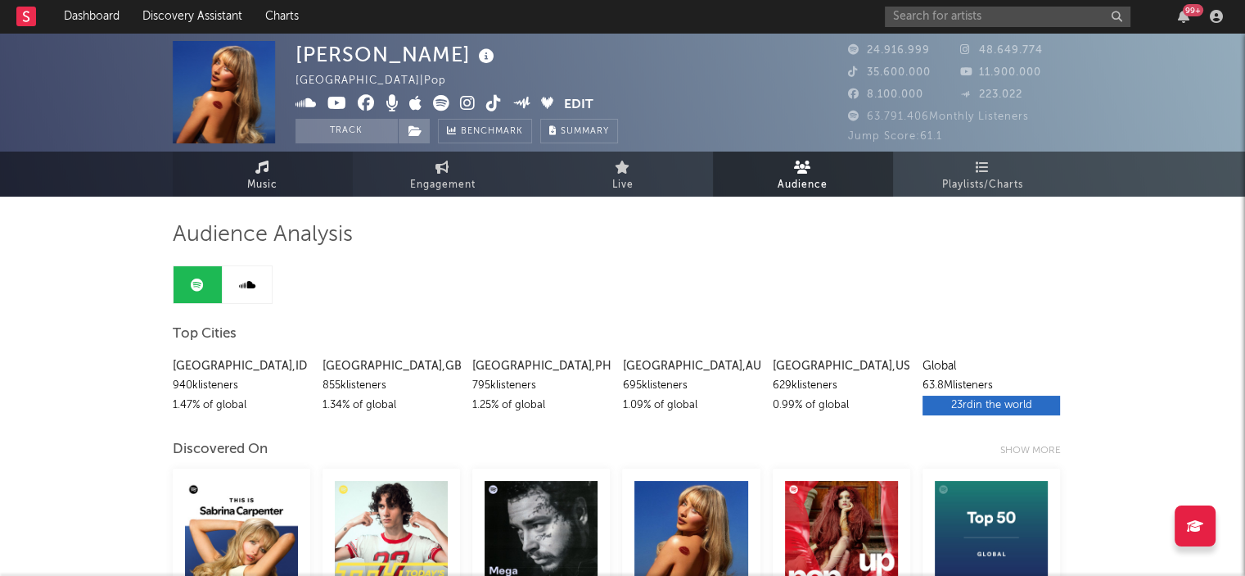
click at [299, 177] on link "Music" at bounding box center [263, 173] width 180 height 45
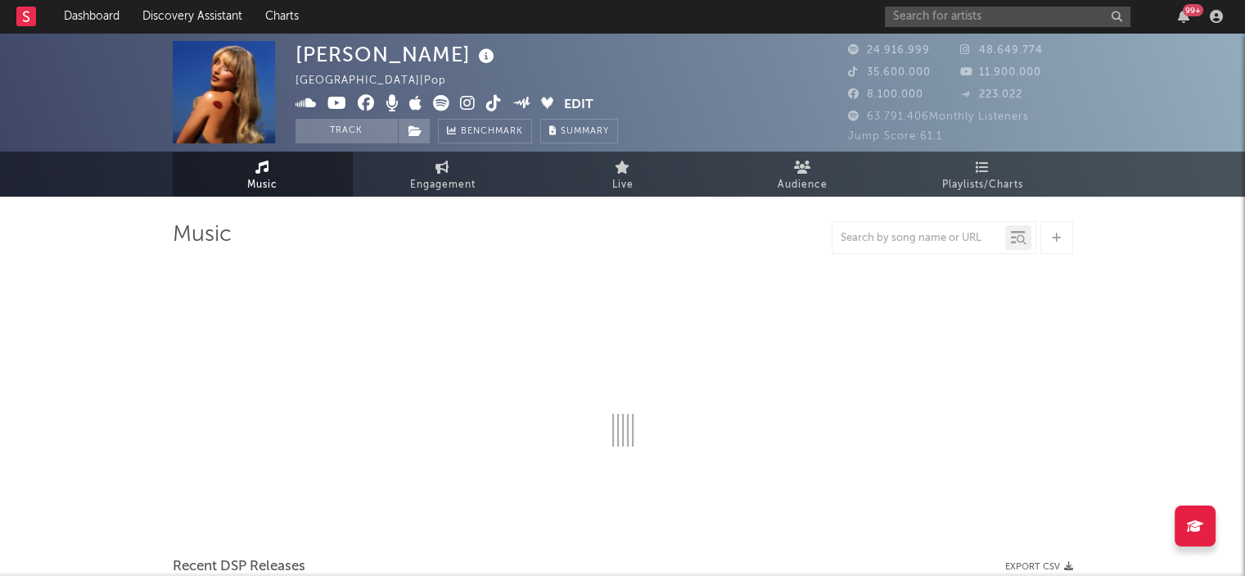
select select "6m"
